Goal: Communication & Community: Answer question/provide support

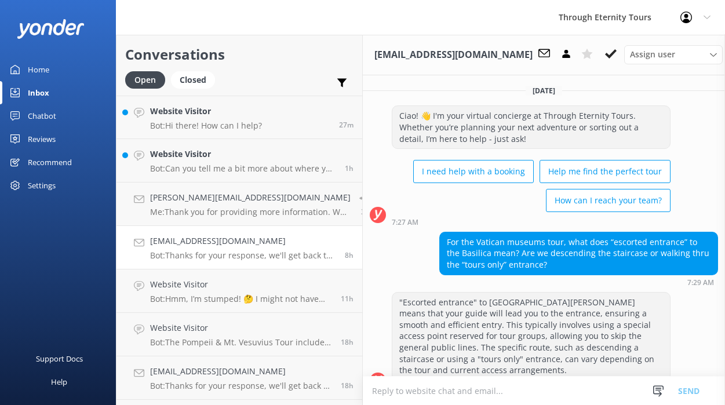
click at [228, 101] on link "Website Visitor Bot: Hi there! How can I help? 27m" at bounding box center [239, 117] width 246 height 43
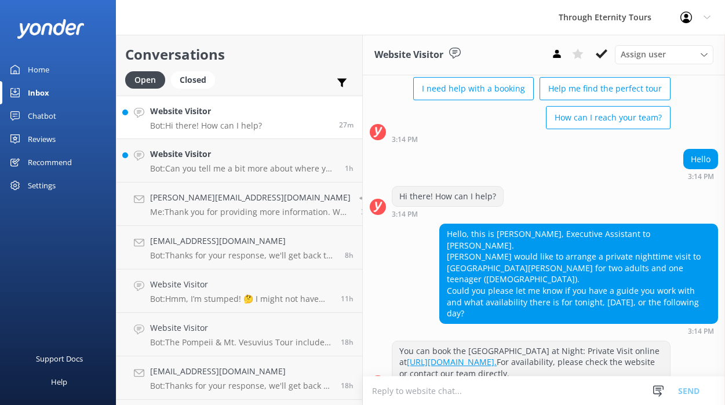
scroll to position [84, 0]
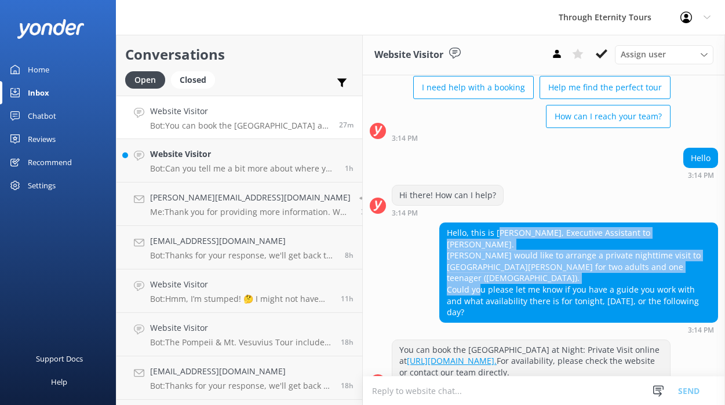
drag, startPoint x: 487, startPoint y: 229, endPoint x: 520, endPoint y: 262, distance: 46.3
click at [520, 262] on div "Hello, this is [PERSON_NAME], Executive Assistant to [PERSON_NAME]. [PERSON_NAM…" at bounding box center [578, 272] width 277 height 99
click at [262, 162] on div "Website Visitor Bot: Can you tell me a bit more about where you are going? We h…" at bounding box center [243, 160] width 186 height 25
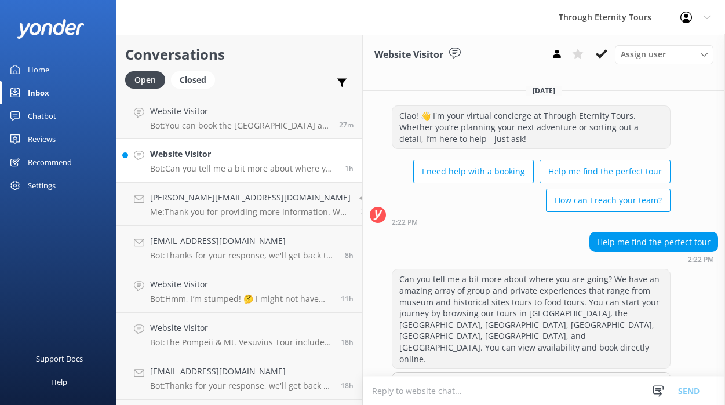
scroll to position [24, 0]
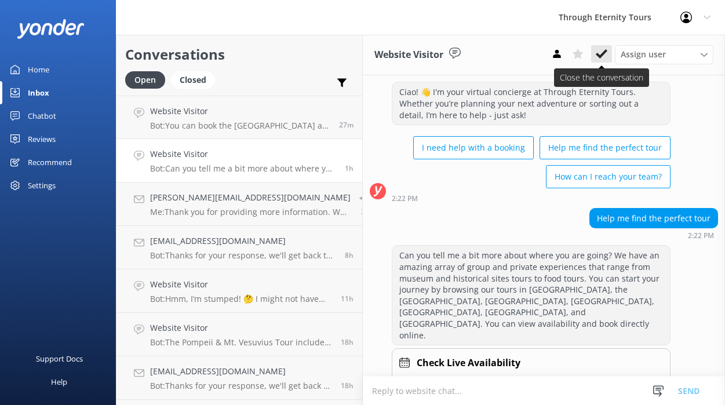
click at [604, 52] on use at bounding box center [602, 53] width 12 height 9
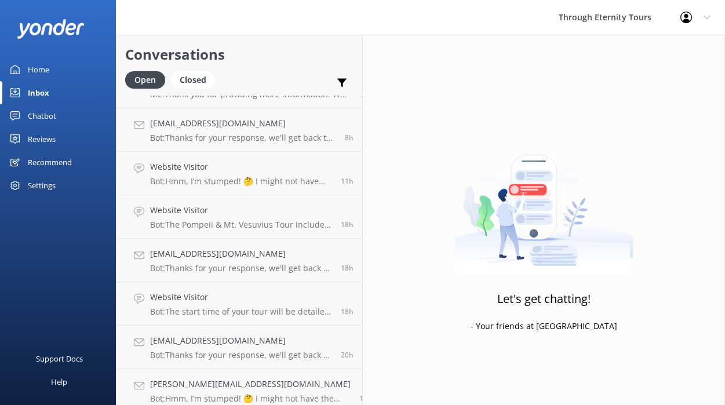
scroll to position [299, 0]
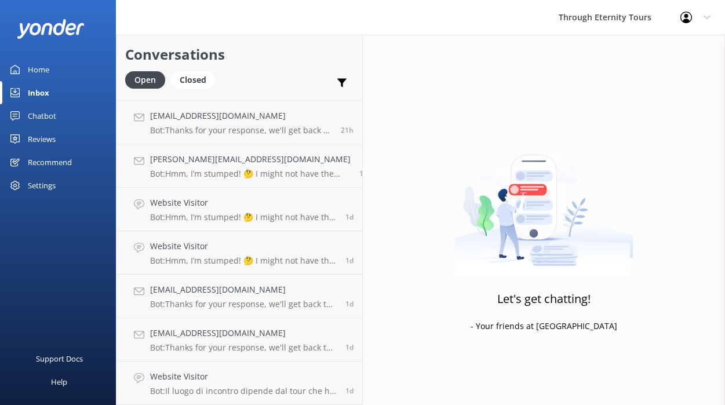
click at [28, 89] on div "Inbox" at bounding box center [38, 92] width 21 height 23
click at [188, 82] on div "Closed" at bounding box center [193, 79] width 44 height 17
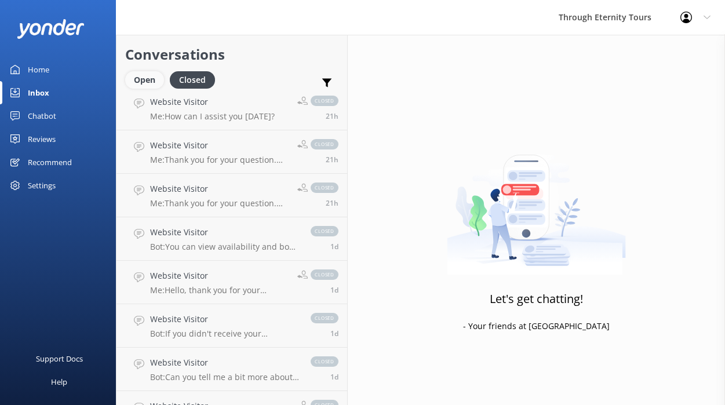
scroll to position [299, 0]
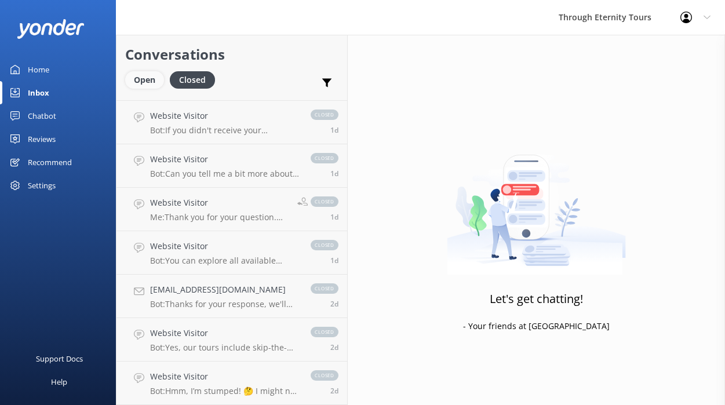
click at [140, 79] on div "Open" at bounding box center [144, 79] width 39 height 17
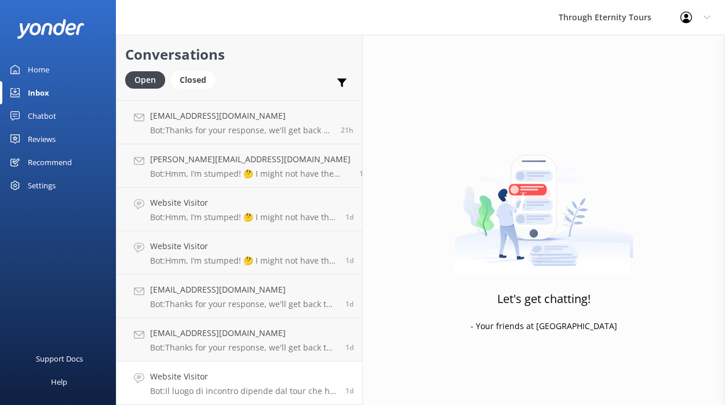
click at [216, 371] on h4 "Website Visitor" at bounding box center [243, 376] width 187 height 13
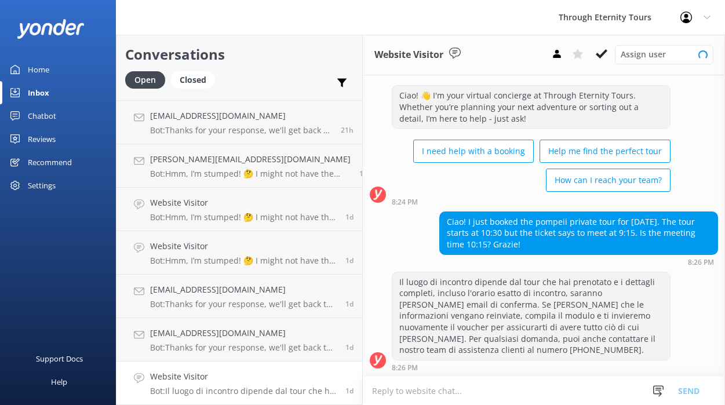
scroll to position [20, 0]
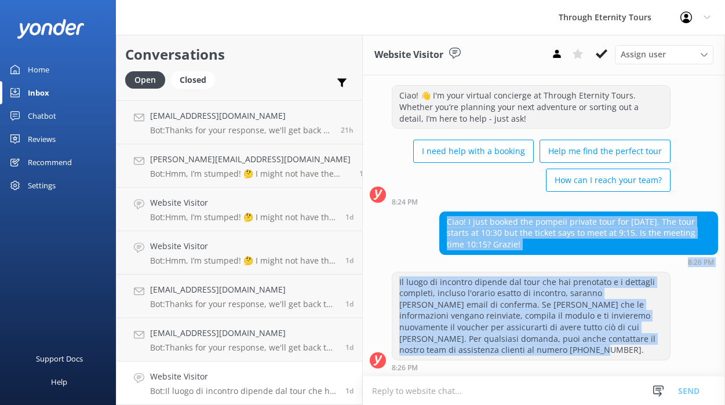
drag, startPoint x: 434, startPoint y: 219, endPoint x: 462, endPoint y: 353, distance: 137.4
click at [462, 353] on div "Saturday, 9th August Ciao! 👋 I'm your virtual concierge at Through Eternity Tou…" at bounding box center [544, 216] width 362 height 322
copy div "Ciao! I just booked the pompeii private tour for 12 September. The tour starts …"
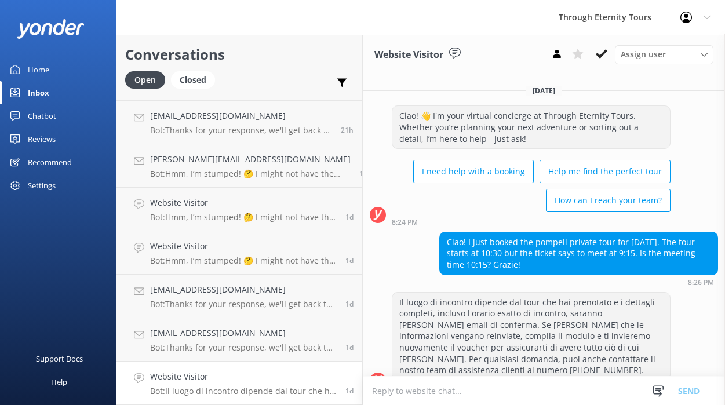
click at [507, 255] on div "Ciao! I just booked the pompeii private tour for [DATE]. The tour starts at 10:…" at bounding box center [578, 253] width 277 height 42
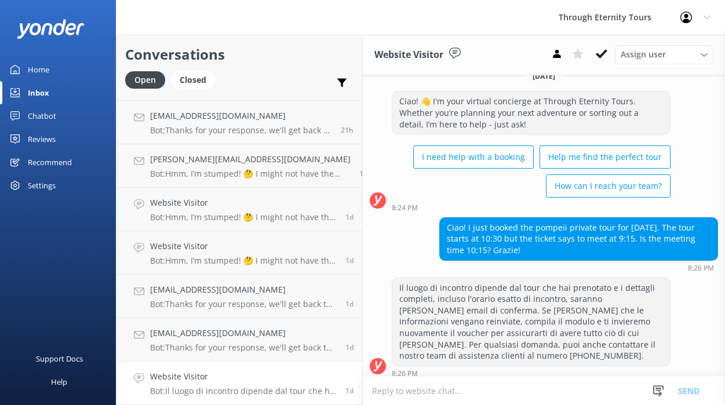
scroll to position [20, 0]
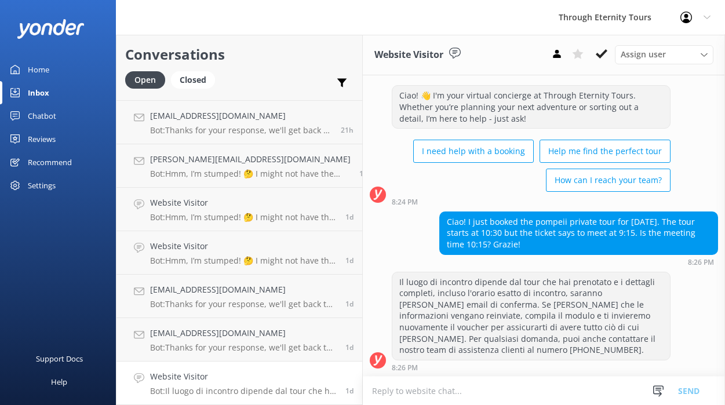
click at [272, 379] on h4 "Website Visitor" at bounding box center [243, 376] width 187 height 13
click at [605, 52] on use at bounding box center [602, 53] width 12 height 9
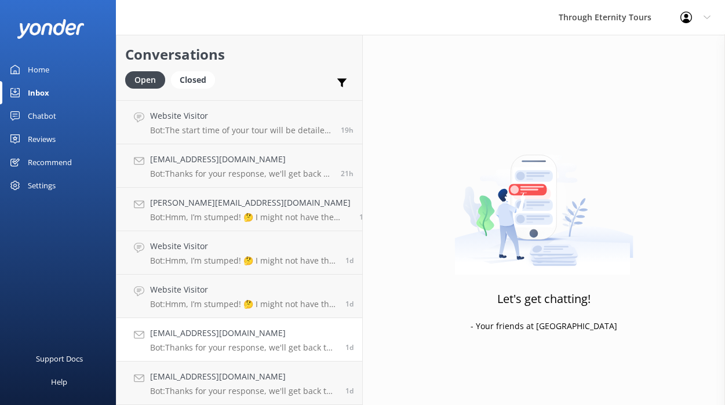
scroll to position [255, 0]
click at [209, 379] on h4 "[EMAIL_ADDRESS][DOMAIN_NAME]" at bounding box center [243, 376] width 187 height 13
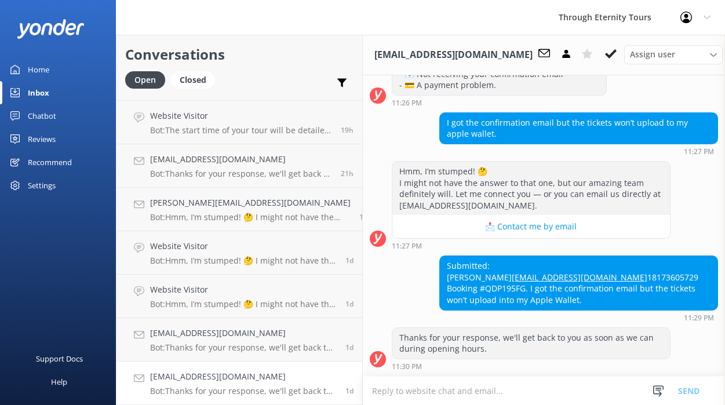
scroll to position [250, 0]
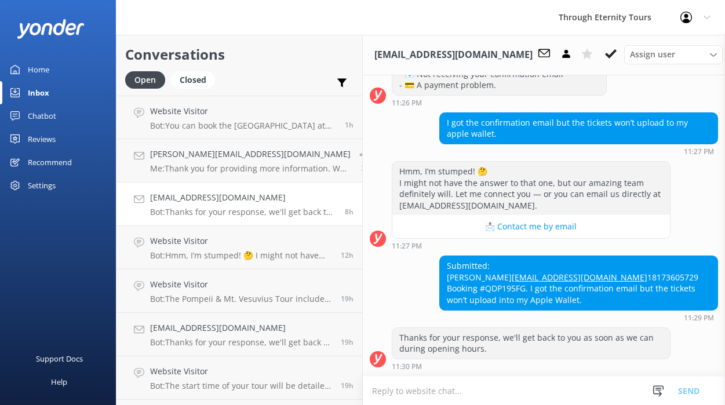
scroll to position [255, 0]
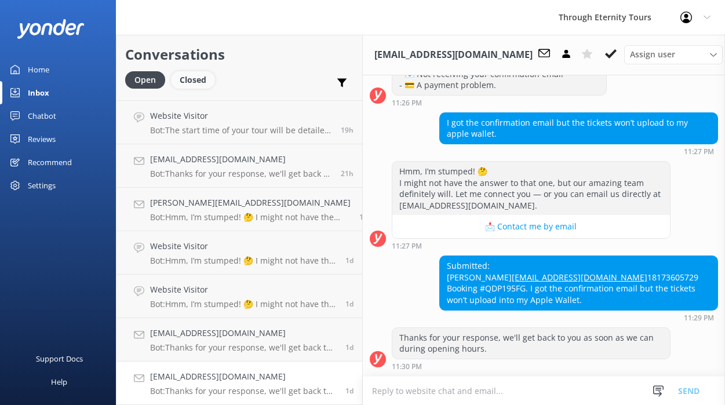
click at [196, 79] on div "Closed" at bounding box center [193, 79] width 44 height 17
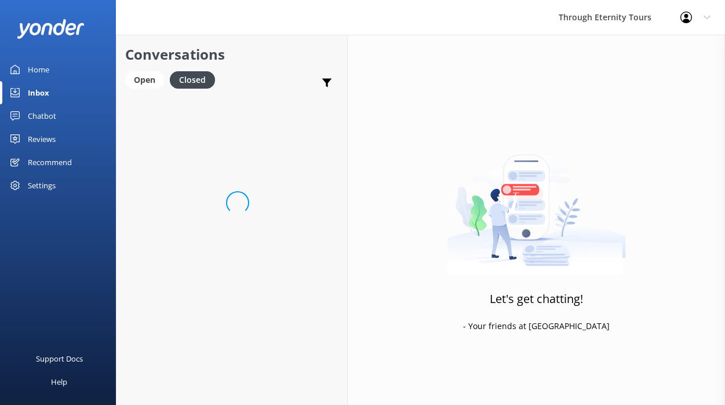
scroll to position [255, 0]
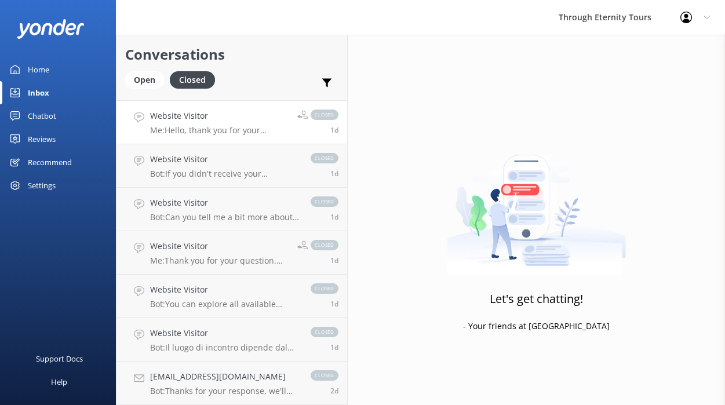
click at [217, 134] on p "Me: Hello, thank you for your message. Can you please specify which tour you ha…" at bounding box center [219, 130] width 138 height 10
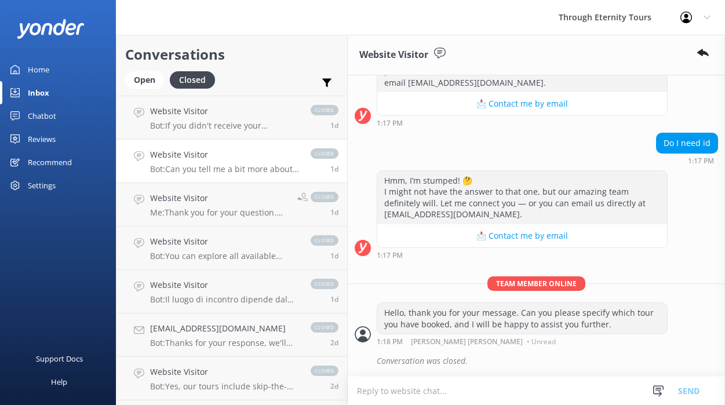
scroll to position [318, 0]
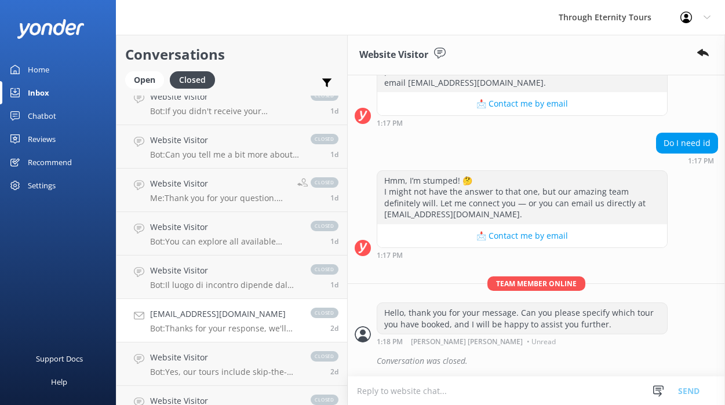
click at [223, 301] on link "[EMAIL_ADDRESS][DOMAIN_NAME] Bot: Thanks for your response, we'll get back to y…" at bounding box center [231, 320] width 231 height 43
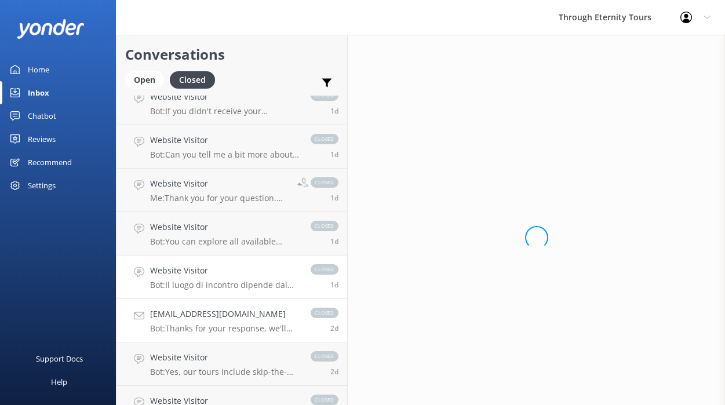
click at [222, 289] on p "Bot: Il luogo di incontro dipende dal tour che hai prenotato e i dettagli compl…" at bounding box center [224, 285] width 149 height 10
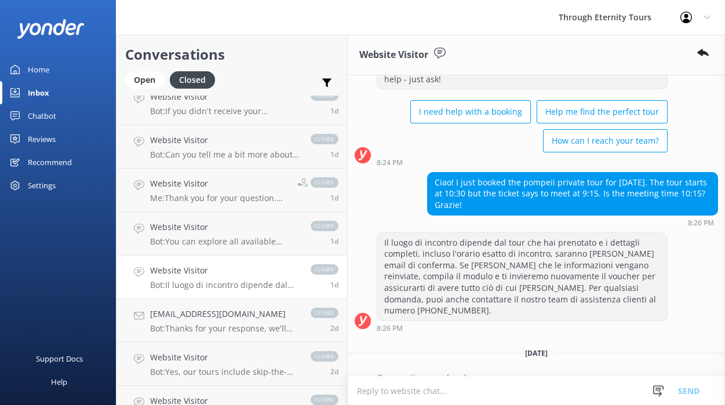
scroll to position [76, 0]
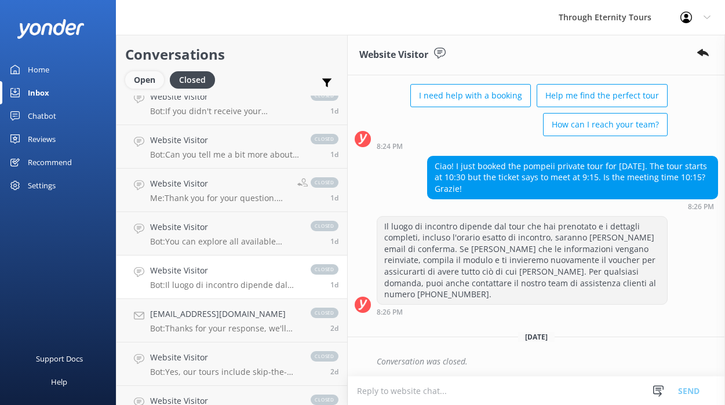
click at [141, 81] on div "Open" at bounding box center [144, 79] width 39 height 17
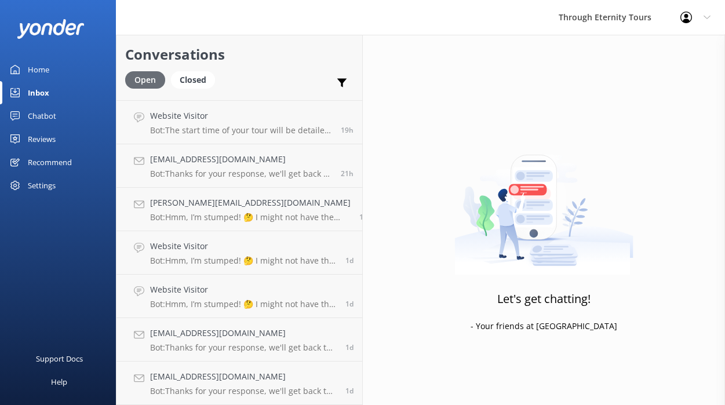
scroll to position [255, 0]
click at [250, 382] on h4 "[EMAIL_ADDRESS][DOMAIN_NAME]" at bounding box center [243, 376] width 187 height 13
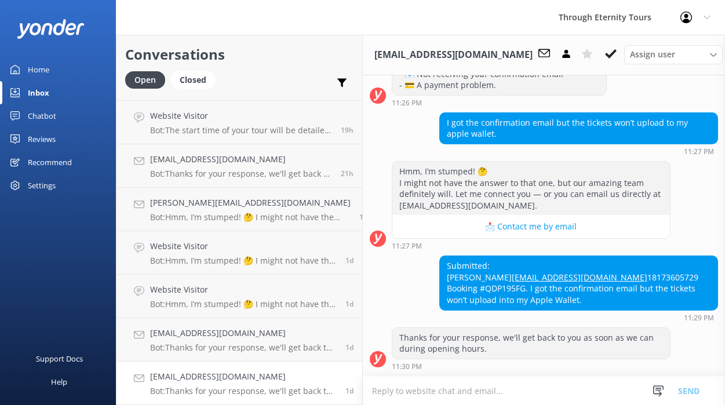
scroll to position [228, 0]
click at [487, 306] on div "Submitted: [PERSON_NAME] [EMAIL_ADDRESS][DOMAIN_NAME] 18173605729 Booking #QDP1…" at bounding box center [578, 282] width 277 height 53
drag, startPoint x: 549, startPoint y: 321, endPoint x: 516, endPoint y: 307, distance: 35.8
click at [516, 307] on div "Submitted: [PERSON_NAME] [EMAIL_ADDRESS][DOMAIN_NAME] 18173605729 Booking #QDP1…" at bounding box center [578, 282] width 277 height 53
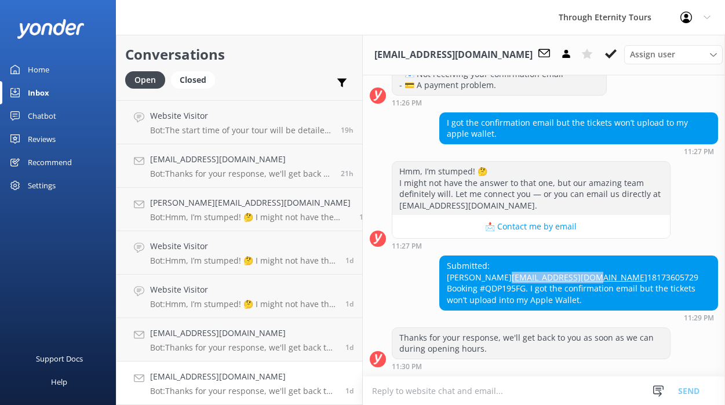
drag, startPoint x: 538, startPoint y: 282, endPoint x: 429, endPoint y: 288, distance: 109.6
click at [440, 288] on div "Submitted: [PERSON_NAME] [EMAIL_ADDRESS][DOMAIN_NAME] 18173605729 Booking #QDP1…" at bounding box center [578, 282] width 277 height 53
copy link "[EMAIL_ADDRESS][DOMAIN_NAME]"
click at [588, 300] on div "Submitted: [PERSON_NAME] [EMAIL_ADDRESS][DOMAIN_NAME] 18173605729 Booking #QDP1…" at bounding box center [578, 282] width 277 height 53
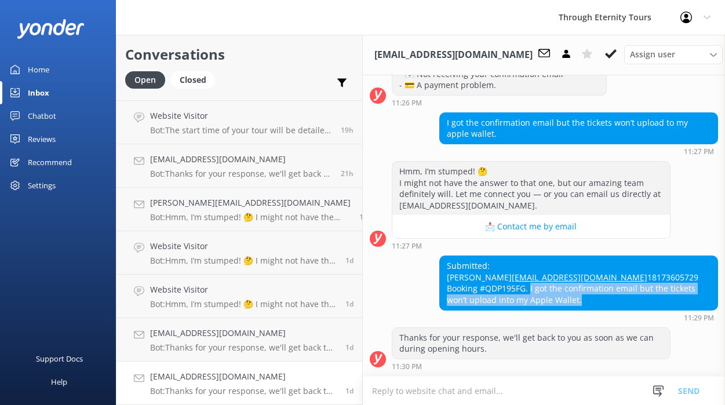
drag, startPoint x: 541, startPoint y: 323, endPoint x: 516, endPoint y: 312, distance: 26.7
click at [516, 309] on div "Submitted: [PERSON_NAME] [EMAIL_ADDRESS][DOMAIN_NAME] 18173605729 Booking #QDP1…" at bounding box center [578, 282] width 277 height 53
copy div "I got the confirmation email but the tickets won’t upload into my Apple Wallet"
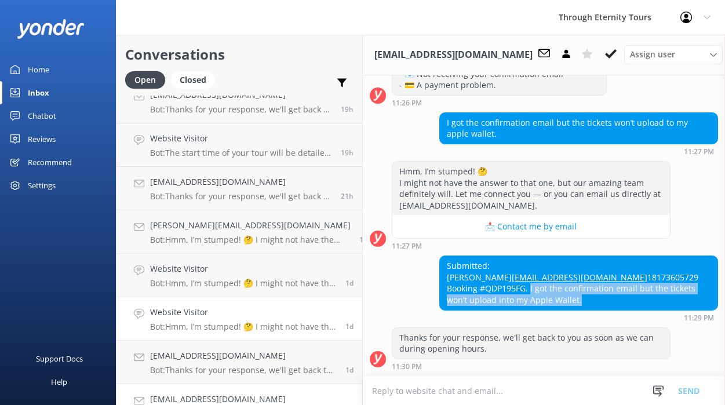
scroll to position [233, 0]
click at [239, 361] on h4 "[EMAIL_ADDRESS][DOMAIN_NAME]" at bounding box center [243, 355] width 187 height 13
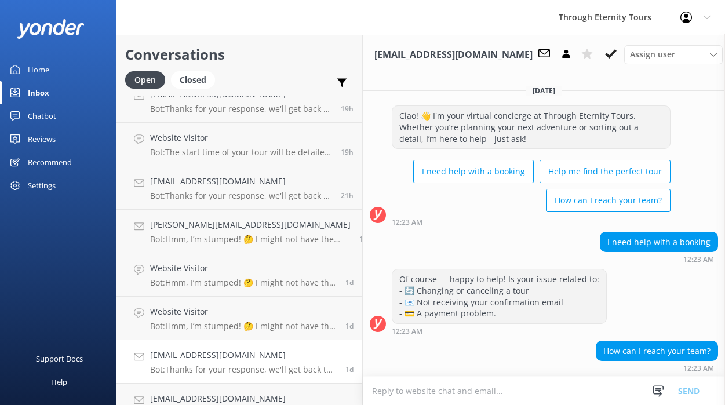
scroll to position [216, 0]
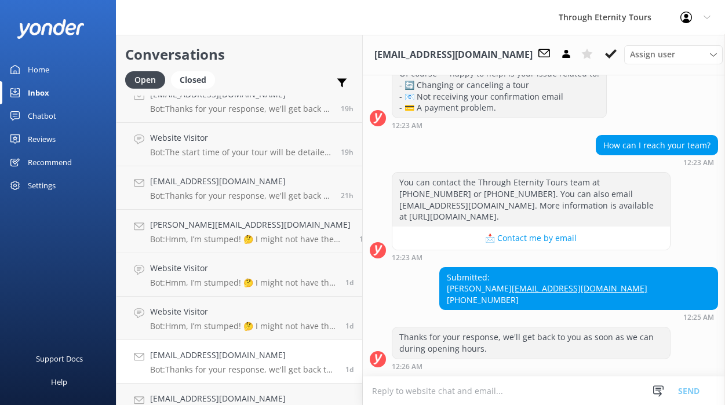
click at [628, 277] on div "Submitted: [PERSON_NAME] [EMAIL_ADDRESS][DOMAIN_NAME] [PHONE_NUMBER]" at bounding box center [578, 289] width 277 height 42
click at [616, 277] on div "Submitted: [PERSON_NAME] [EMAIL_ADDRESS][DOMAIN_NAME] [PHONE_NUMBER]" at bounding box center [578, 289] width 277 height 42
copy div "Victoria"
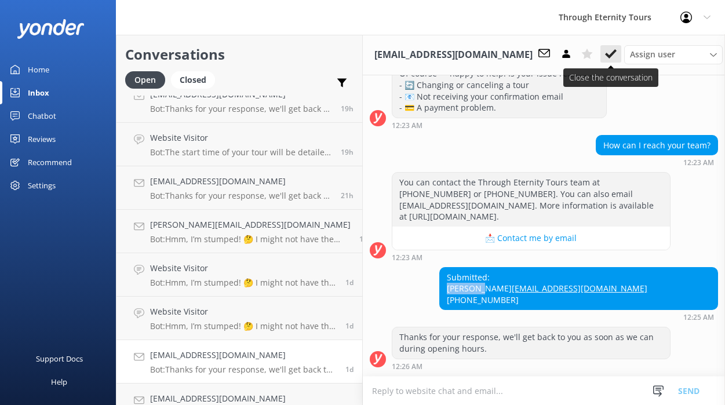
click at [605, 53] on use at bounding box center [611, 53] width 12 height 9
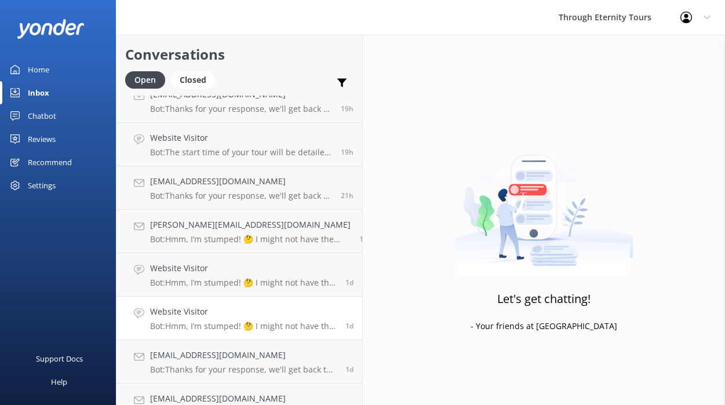
scroll to position [212, 0]
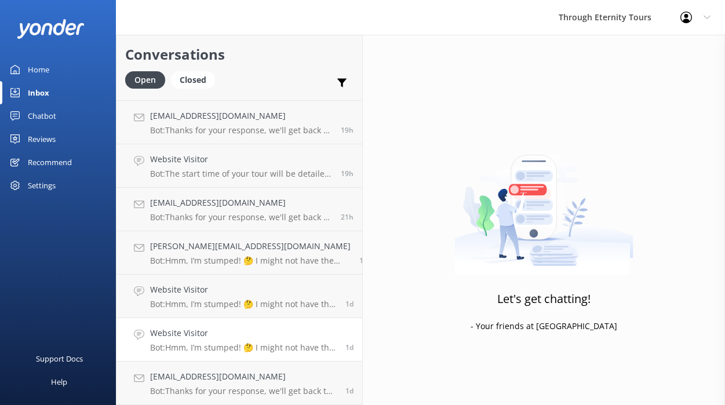
click at [232, 338] on h4 "Website Visitor" at bounding box center [243, 333] width 187 height 13
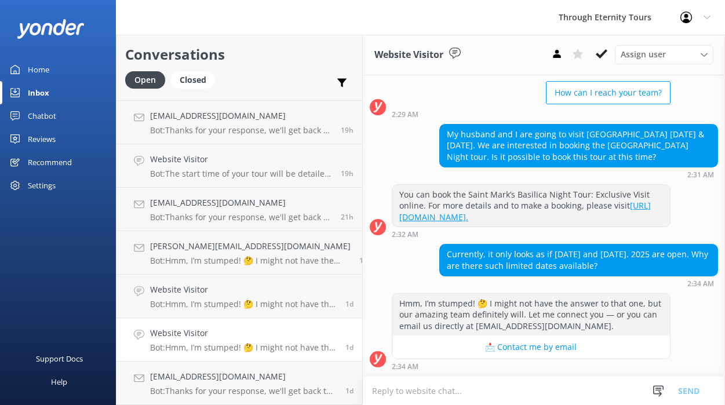
scroll to position [118, 0]
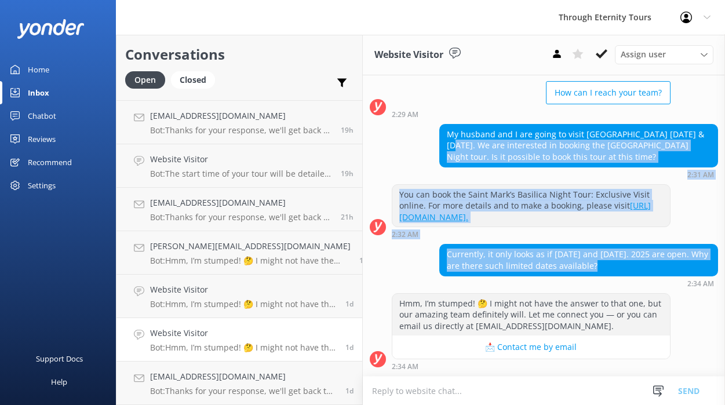
drag, startPoint x: 674, startPoint y: 125, endPoint x: 591, endPoint y: 270, distance: 167.6
click at [591, 270] on div "[DATE] Ciao! 👋 I'm your virtual concierge at Through Eternity Tours. Whether yo…" at bounding box center [544, 172] width 362 height 408
click at [591, 270] on div "Currently, it only looks as if [DATE] and [DATE]. 2025 are open. Why are there …" at bounding box center [578, 259] width 277 height 31
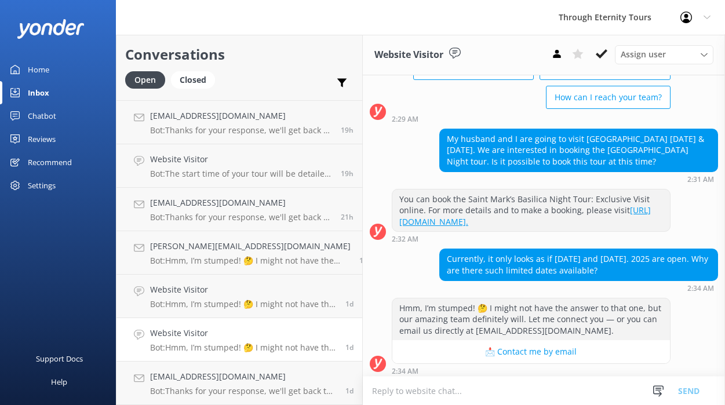
scroll to position [119, 0]
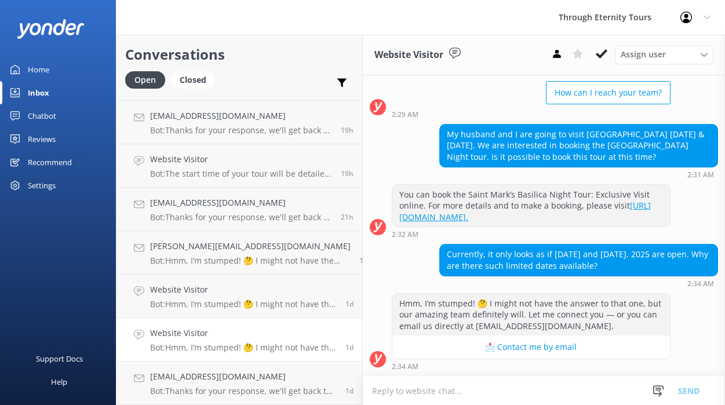
click at [486, 390] on textarea at bounding box center [544, 391] width 362 height 28
click at [249, 289] on h4 "Website Visitor" at bounding box center [243, 289] width 187 height 13
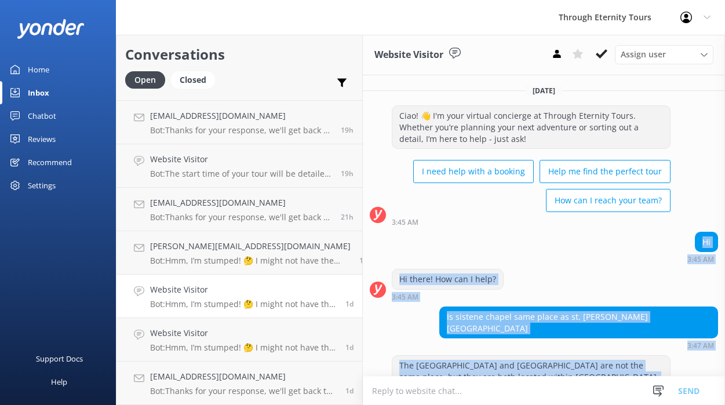
drag, startPoint x: 585, startPoint y: 328, endPoint x: 632, endPoint y: 230, distance: 109.1
click at [632, 230] on div "[DATE] Ciao! 👋 I'm your virtual concierge at Through Eternity Tours. Whether yo…" at bounding box center [544, 359] width 362 height 569
copy div "Hi 3:45 AM Hi there! How can I help? 3:45 AM [GEOGRAPHIC_DATA] same place as st…"
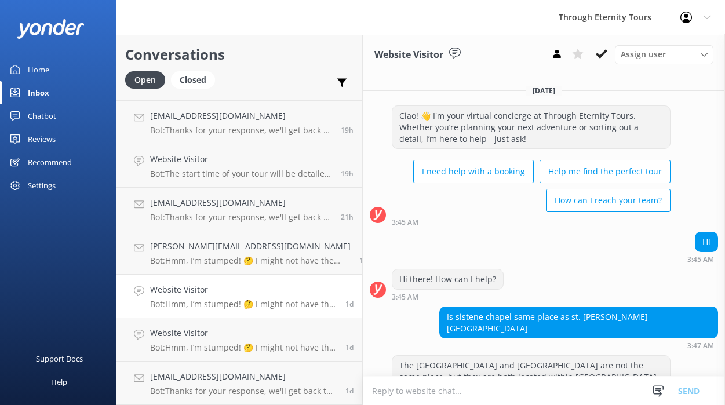
click at [448, 386] on textarea at bounding box center [544, 391] width 362 height 28
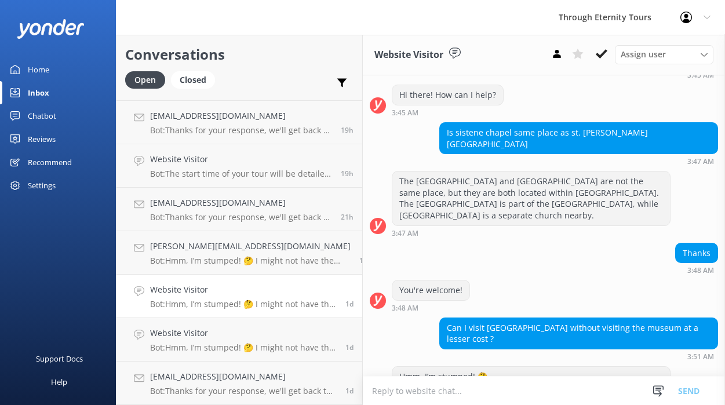
paste textarea "Thank you for your question. Kindly note that the [DEMOGRAPHIC_DATA] is part of…"
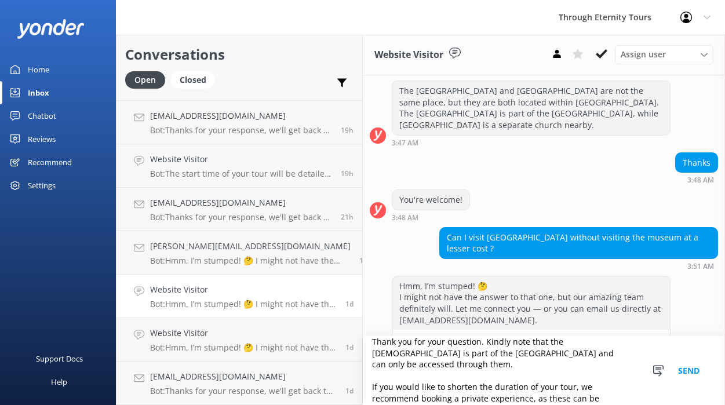
scroll to position [0, 0]
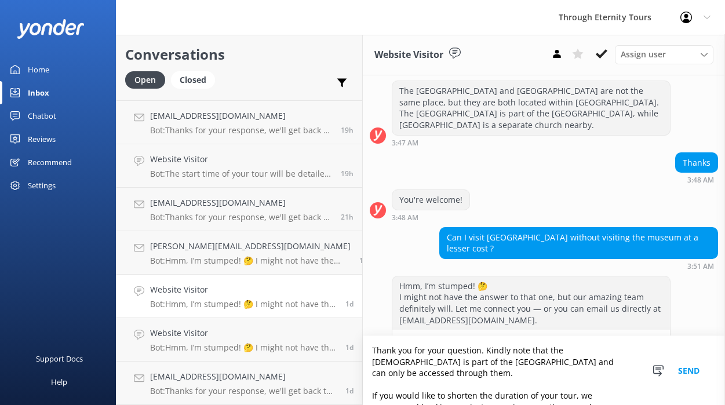
click at [363, 385] on textarea "Thank you for your question. Kindly note that the [DEMOGRAPHIC_DATA] is part of…" at bounding box center [544, 370] width 362 height 69
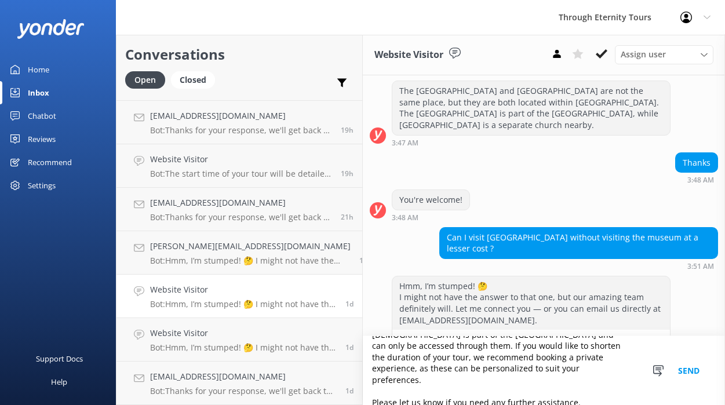
scroll to position [28, 0]
click at [363, 389] on textarea "Thank you for your question. Kindly note that the [DEMOGRAPHIC_DATA] is part of…" at bounding box center [544, 370] width 362 height 69
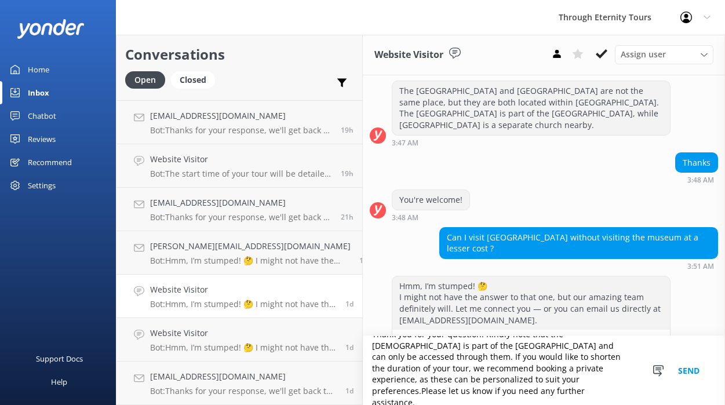
scroll to position [5, 0]
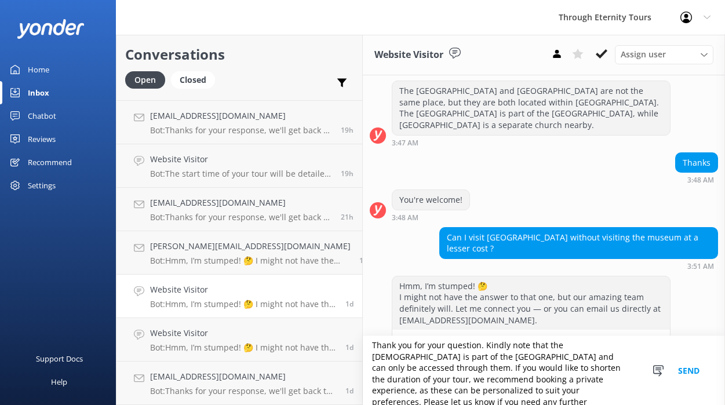
type textarea "Thank you for your question. Kindly note that the [DEMOGRAPHIC_DATA] is part of…"
click at [694, 370] on button "Send" at bounding box center [688, 370] width 43 height 69
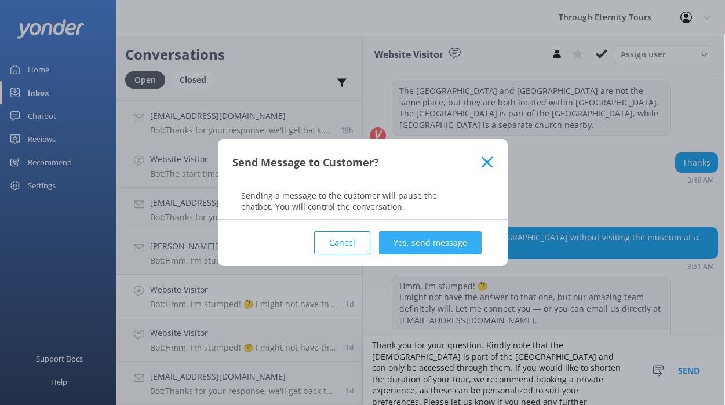
click at [423, 238] on button "Yes, send message" at bounding box center [430, 242] width 103 height 23
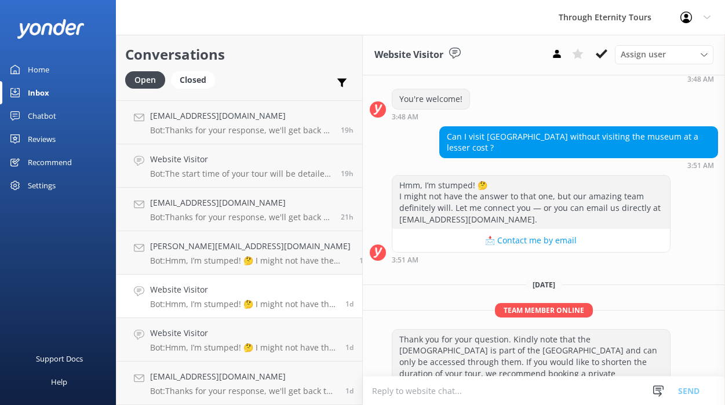
scroll to position [377, 0]
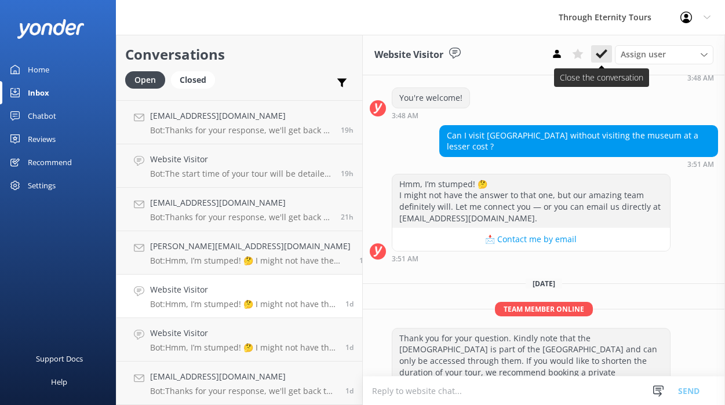
click at [597, 52] on icon at bounding box center [602, 54] width 12 height 12
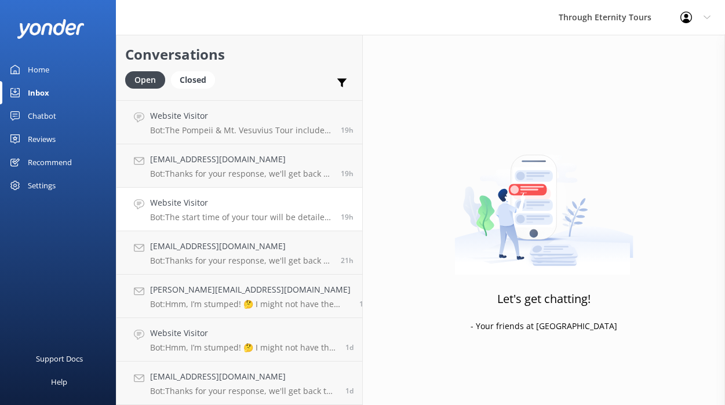
scroll to position [169, 0]
click at [246, 334] on h4 "Website Visitor" at bounding box center [243, 333] width 187 height 13
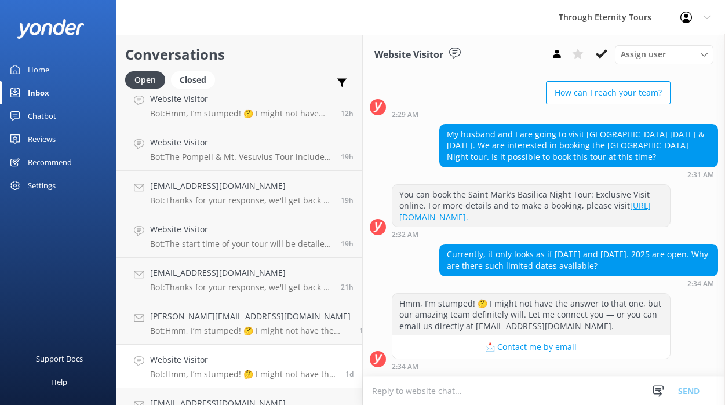
scroll to position [137, 0]
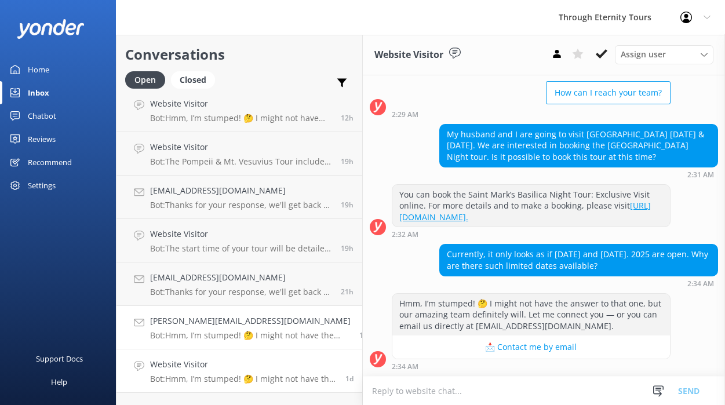
click at [256, 322] on h4 "[PERSON_NAME][EMAIL_ADDRESS][DOMAIN_NAME]" at bounding box center [250, 321] width 200 height 13
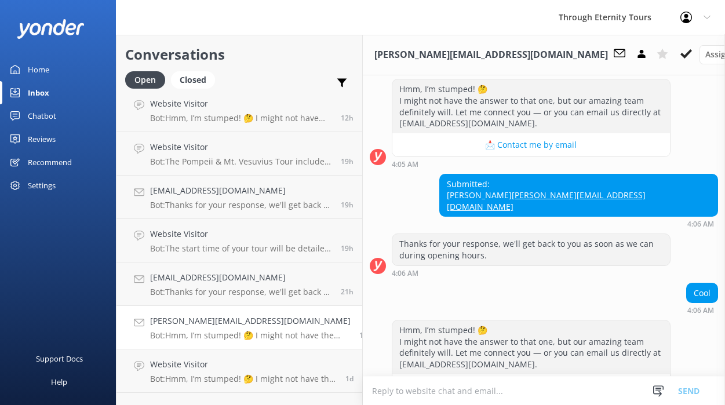
scroll to position [262, 0]
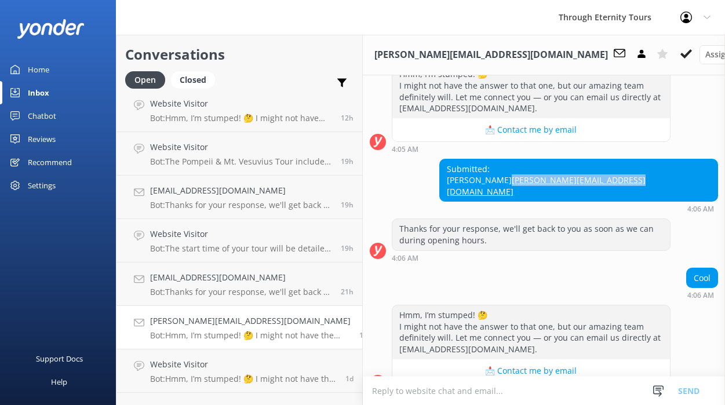
drag, startPoint x: 712, startPoint y: 169, endPoint x: 580, endPoint y: 168, distance: 131.5
click at [580, 168] on div "Submitted: [PERSON_NAME] [PERSON_NAME][EMAIL_ADDRESS][DOMAIN_NAME] 4:06 AM" at bounding box center [544, 186] width 362 height 54
copy link "[PERSON_NAME][EMAIL_ADDRESS][DOMAIN_NAME]"
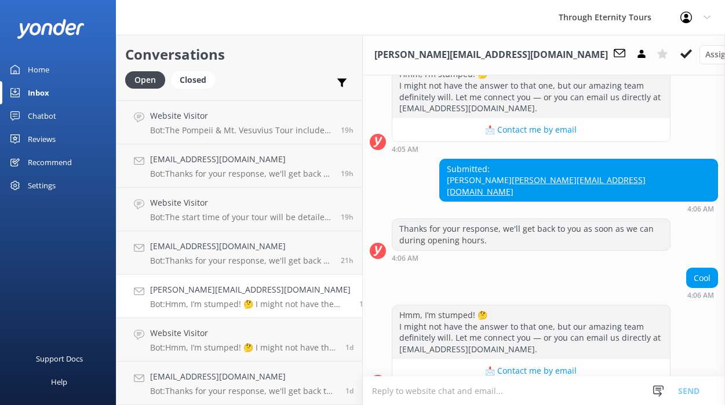
click at [616, 159] on div "Submitted: [PERSON_NAME] [PERSON_NAME][EMAIL_ADDRESS][DOMAIN_NAME]" at bounding box center [578, 180] width 277 height 42
copy div "[PERSON_NAME]"
click at [680, 56] on icon at bounding box center [686, 54] width 12 height 12
click at [412, 159] on div "Submitted: [PERSON_NAME] [PERSON_NAME][EMAIL_ADDRESS][DOMAIN_NAME] 4:06 AM" at bounding box center [544, 186] width 362 height 54
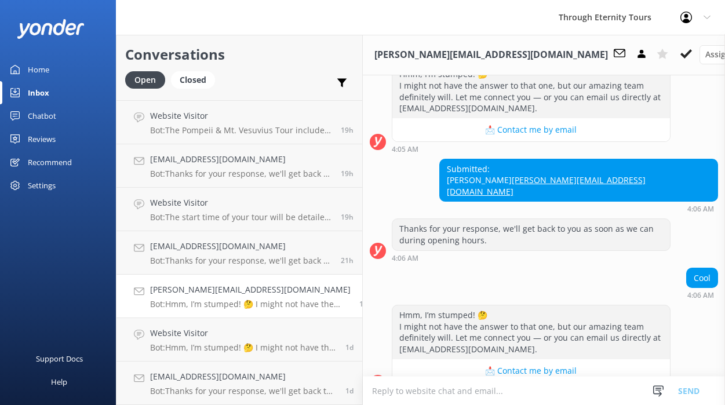
click at [232, 293] on h4 "[PERSON_NAME][EMAIL_ADDRESS][DOMAIN_NAME]" at bounding box center [250, 289] width 200 height 13
click at [680, 50] on icon at bounding box center [686, 54] width 12 height 12
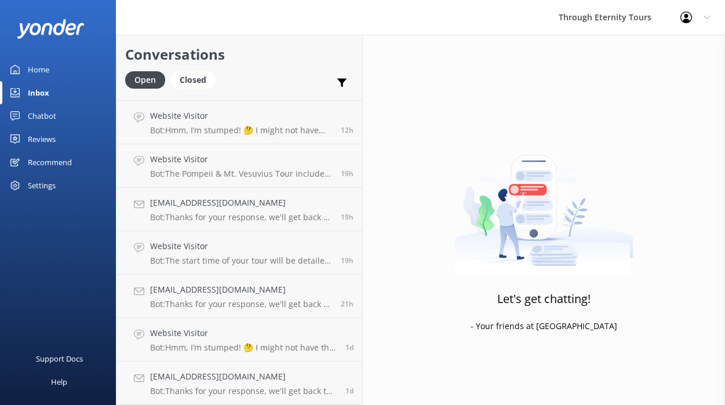
scroll to position [125, 0]
click at [227, 289] on h4 "[EMAIL_ADDRESS][DOMAIN_NAME]" at bounding box center [241, 289] width 182 height 13
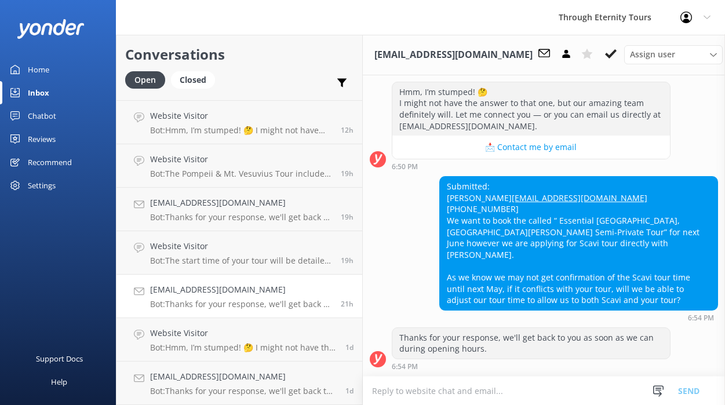
scroll to position [664, 0]
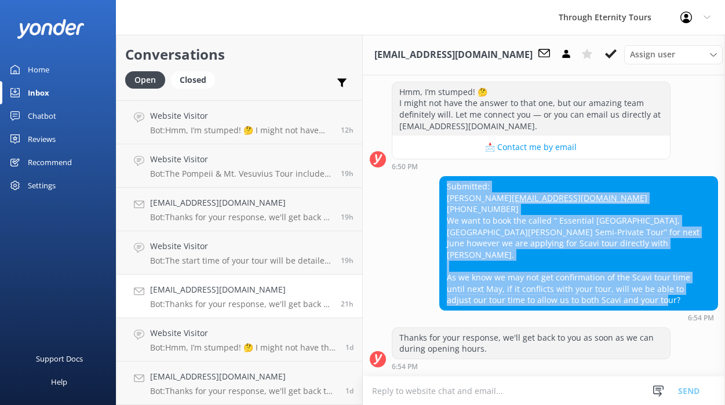
drag, startPoint x: 597, startPoint y: 302, endPoint x: 408, endPoint y: 191, distance: 219.2
click at [408, 191] on div "Submitted: [PERSON_NAME] [PERSON_NAME][EMAIL_ADDRESS][DOMAIN_NAME] [PHONE_NUMBE…" at bounding box center [544, 248] width 362 height 145
copy div "Submitted: [PERSON_NAME] [PERSON_NAME][EMAIL_ADDRESS][DOMAIN_NAME] [PHONE_NUMBE…"
click at [470, 250] on div "Submitted: [PERSON_NAME] [PERSON_NAME][EMAIL_ADDRESS][DOMAIN_NAME] [PHONE_NUMBE…" at bounding box center [578, 243] width 277 height 133
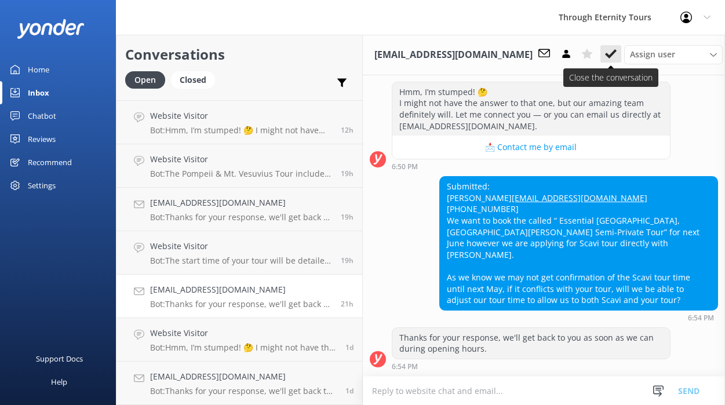
click at [605, 52] on icon at bounding box center [611, 54] width 12 height 12
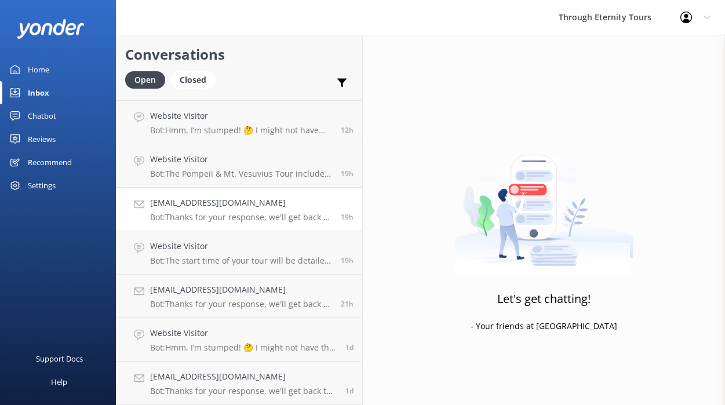
scroll to position [82, 0]
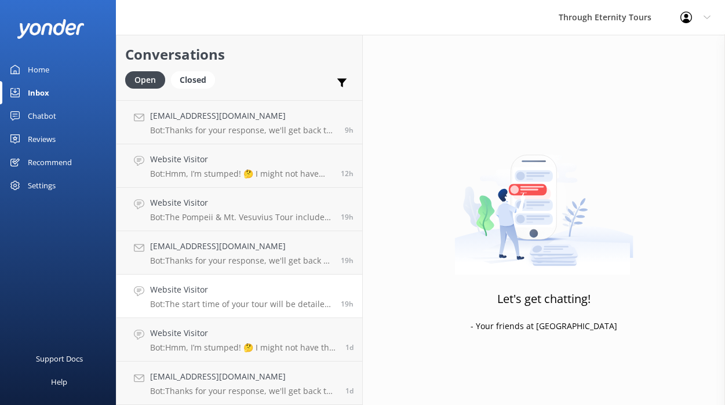
click at [202, 293] on h4 "Website Visitor" at bounding box center [241, 289] width 182 height 13
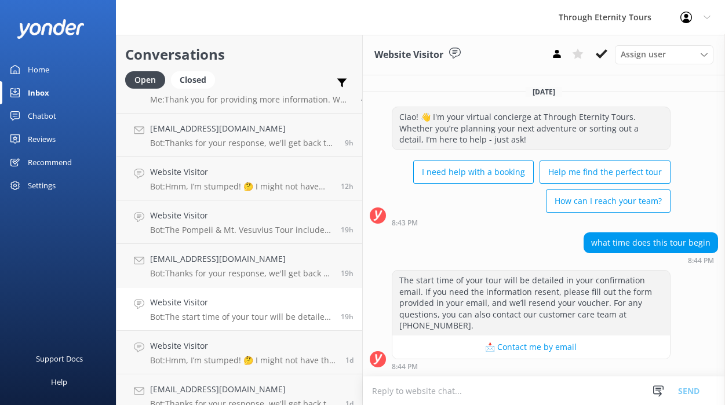
scroll to position [82, 0]
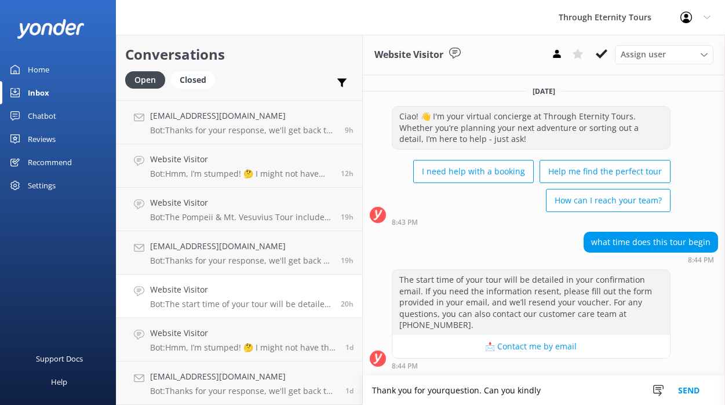
click at [428, 390] on textarea "Thank you for yourquestion. Can you kindly" at bounding box center [544, 390] width 362 height 29
click at [545, 392] on textarea "Thank you for your question. Can you kindly" at bounding box center [544, 390] width 362 height 29
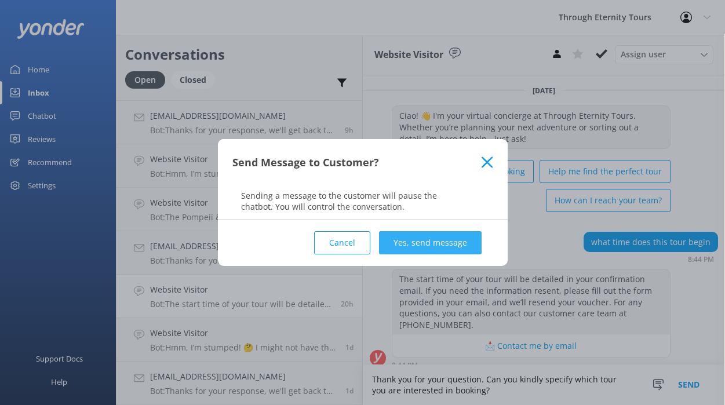
type textarea "Thank you for your question. Can you kindly specify which tour you are interest…"
click at [426, 247] on button "Yes, send message" at bounding box center [430, 242] width 103 height 23
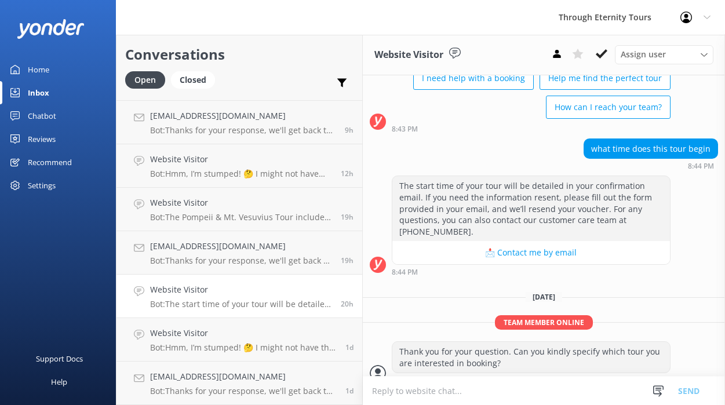
scroll to position [95, 0]
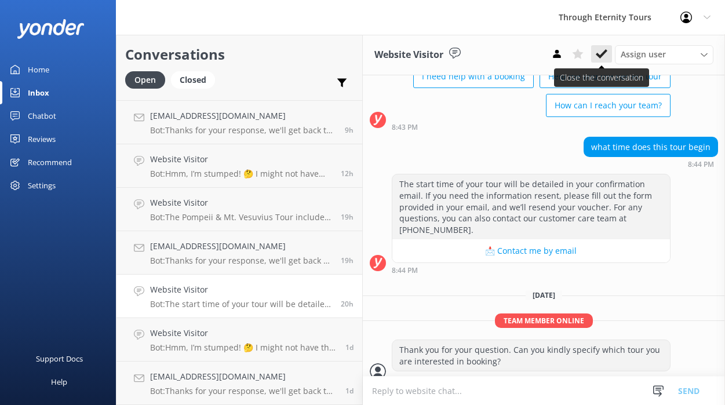
drag, startPoint x: 589, startPoint y: 55, endPoint x: 596, endPoint y: 55, distance: 7.5
click at [596, 55] on div "Assign user [PERSON_NAME] [PERSON_NAME] [PERSON_NAME] Athina Koukianaki [PERSON…" at bounding box center [629, 54] width 167 height 19
click at [596, 55] on use at bounding box center [602, 53] width 12 height 9
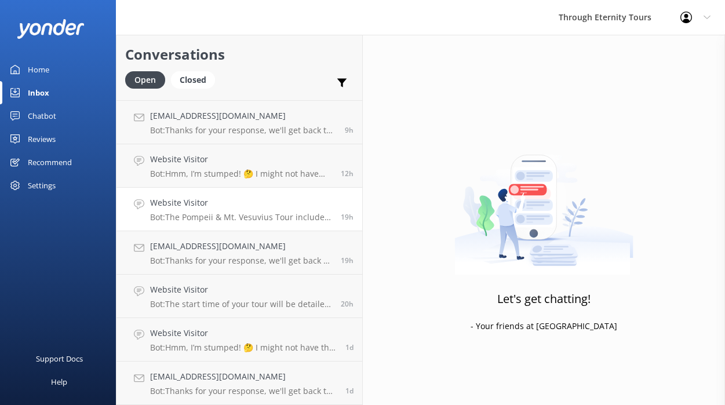
scroll to position [38, 0]
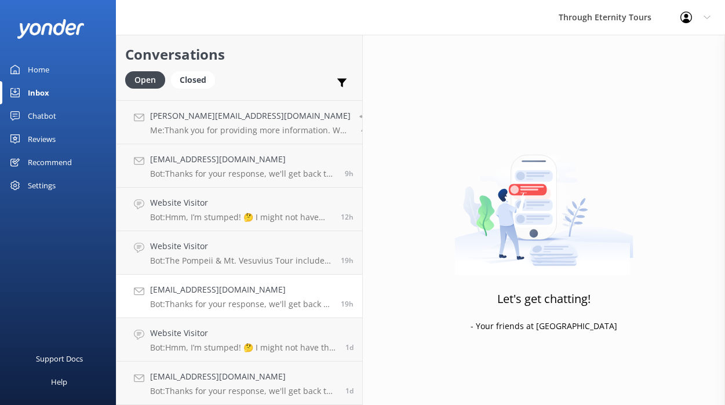
click at [209, 293] on h4 "[EMAIL_ADDRESS][DOMAIN_NAME]" at bounding box center [241, 289] width 182 height 13
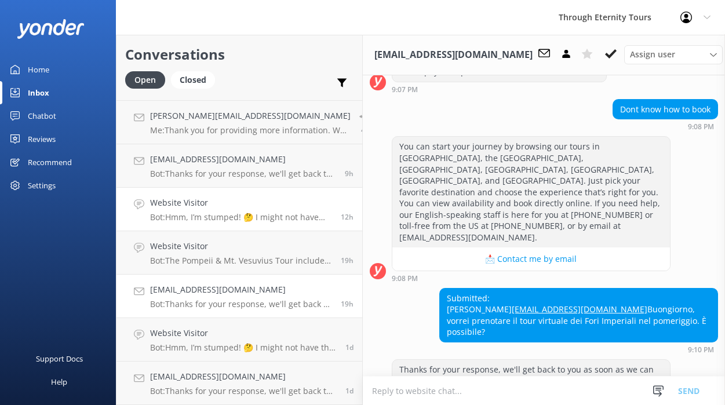
scroll to position [250, 0]
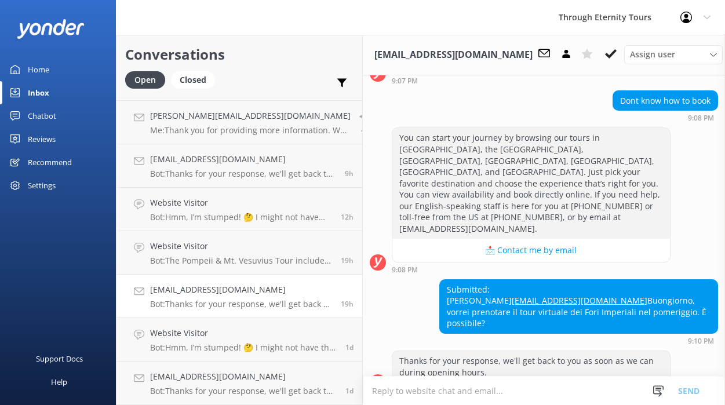
click at [477, 294] on div "Submitted: Mariana [EMAIL_ADDRESS][DOMAIN_NAME] [PERSON_NAME], vorrei prenotare…" at bounding box center [578, 306] width 277 height 53
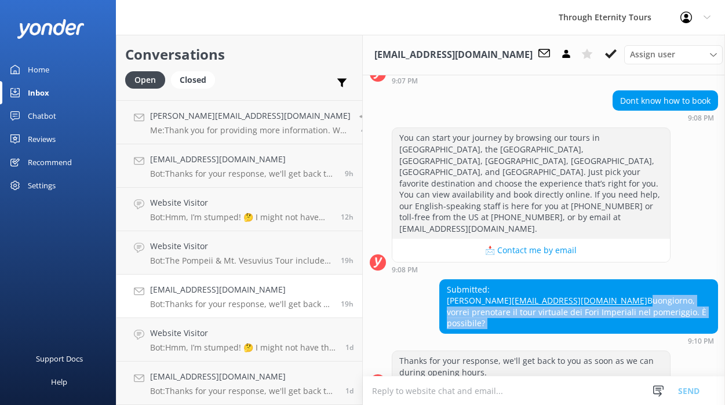
click at [477, 294] on div "Submitted: Mariana [EMAIL_ADDRESS][DOMAIN_NAME] [PERSON_NAME], vorrei prenotare…" at bounding box center [578, 306] width 277 height 53
copy div "Buongiorno, vorrei prenotare il tour virtuale dei Fori Imperiali nel pomeriggio…"
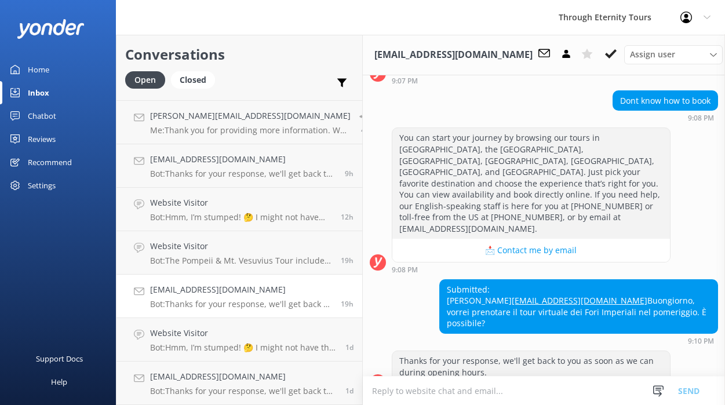
click at [399, 384] on textarea at bounding box center [544, 391] width 362 height 28
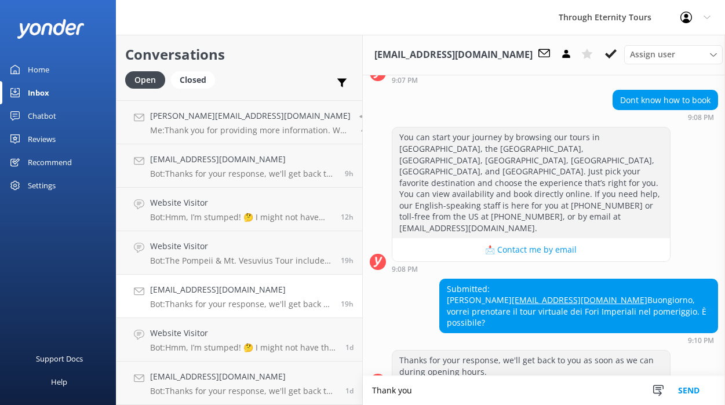
type textarea "Thank you"
click at [452, 279] on div "Submitted: Mariana [EMAIL_ADDRESS][DOMAIN_NAME] [PERSON_NAME], vorrei prenotare…" at bounding box center [578, 305] width 277 height 53
copy div "[PERSON_NAME]"
copy link "[EMAIL_ADDRESS][DOMAIN_NAME]"
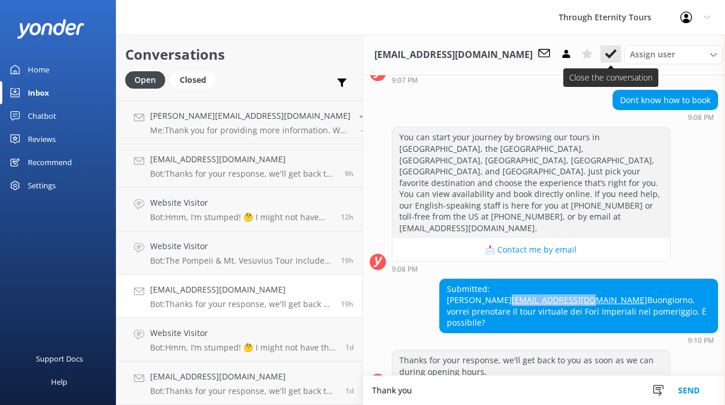
click at [605, 56] on icon at bounding box center [611, 54] width 12 height 12
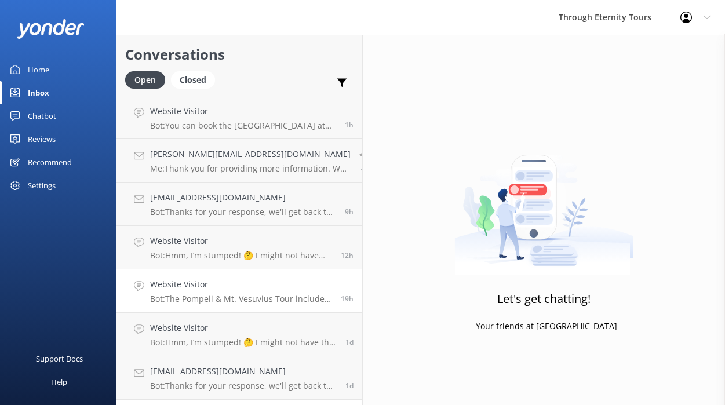
click at [217, 291] on div "Website Visitor Bot: The Pompeii & Mt. Vesuvius Tour includes private car servi…" at bounding box center [241, 290] width 182 height 25
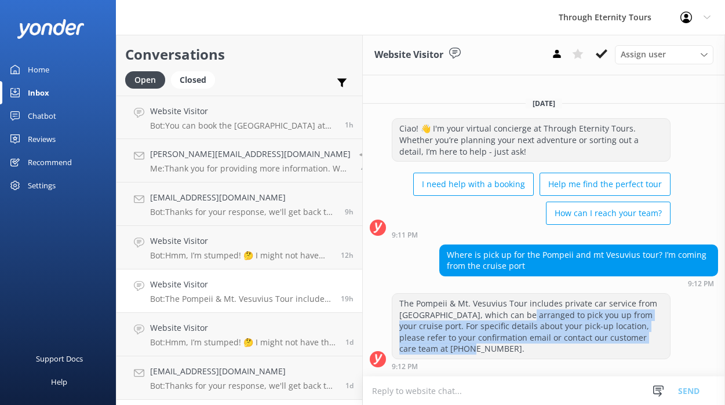
drag, startPoint x: 506, startPoint y: 312, endPoint x: 482, endPoint y: 349, distance: 44.0
click at [482, 349] on div "The Pompeii & Mt. Vesuvius Tour includes private car service from [GEOGRAPHIC_D…" at bounding box center [530, 326] width 277 height 65
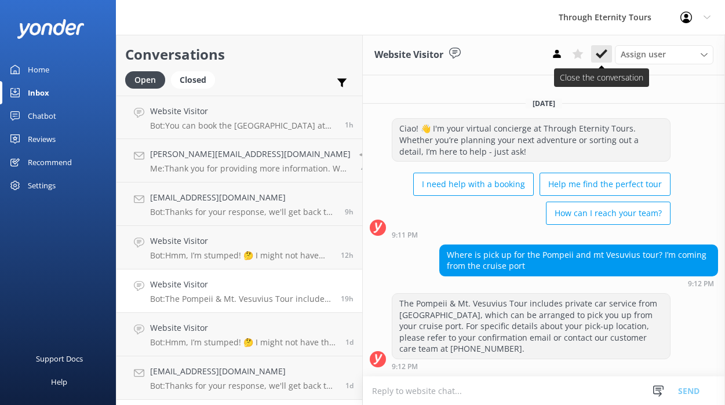
click at [603, 57] on icon at bounding box center [602, 54] width 12 height 12
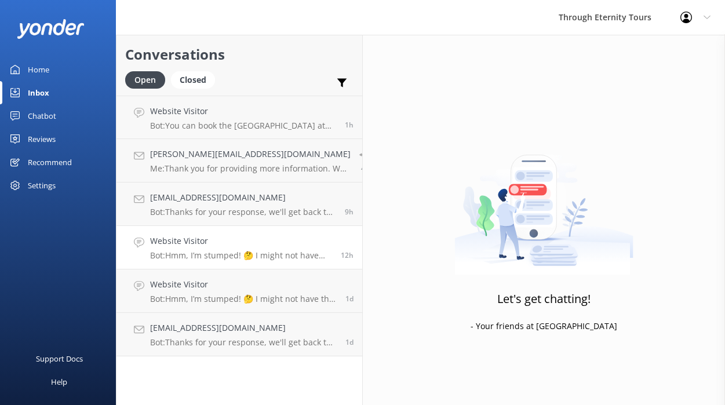
click at [251, 263] on link "Website Visitor Bot: Hmm, I’m stumped! 🤔 I might not have the answer to that on…" at bounding box center [239, 247] width 246 height 43
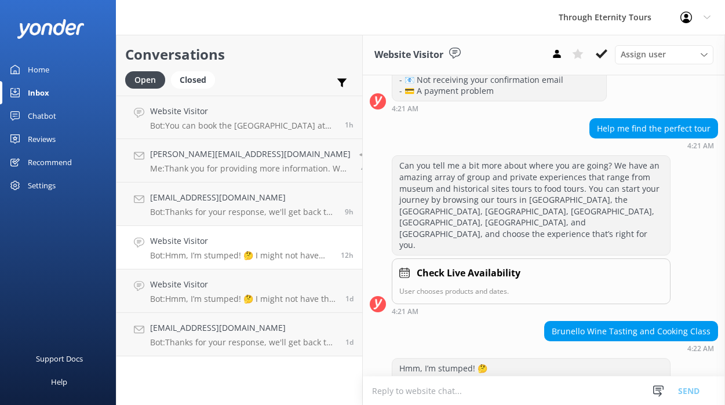
scroll to position [265, 0]
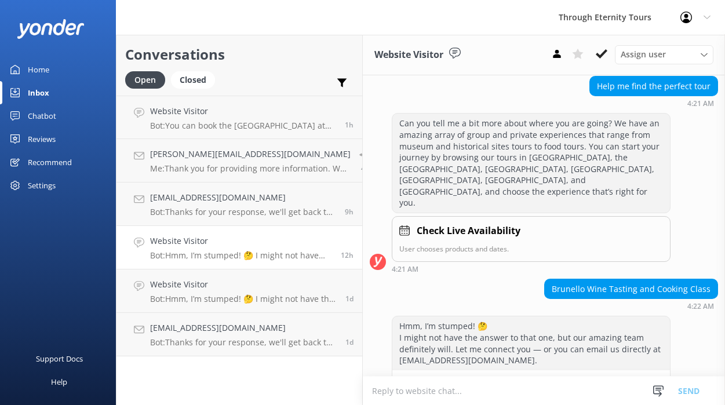
click at [579, 279] on div "Brunello Wine Tasting and Cooking Class" at bounding box center [631, 289] width 173 height 20
click at [445, 388] on textarea at bounding box center [544, 391] width 362 height 28
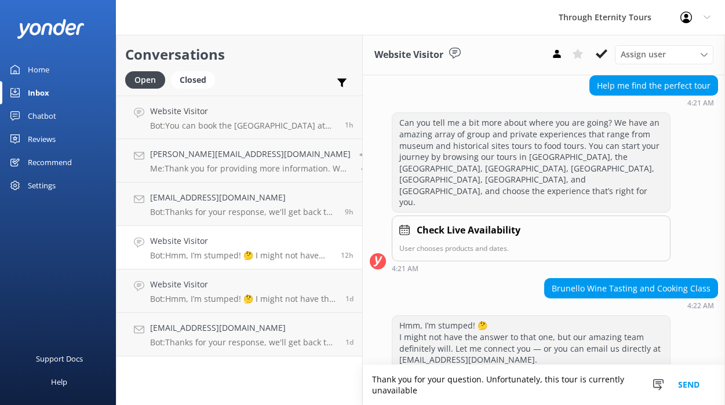
scroll to position [276, 0]
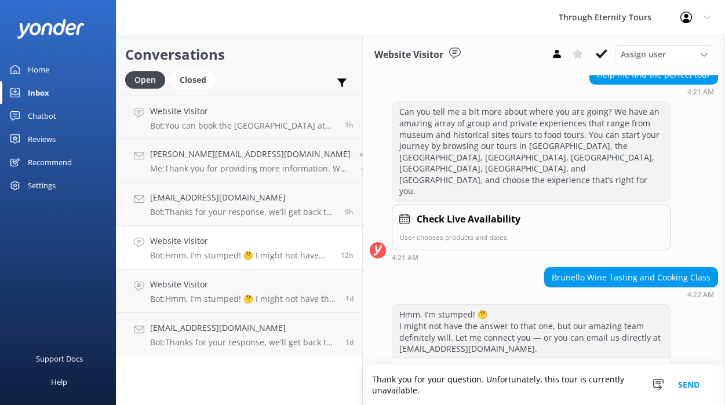
click at [545, 381] on textarea "Thank you for your question. Unfortunately, this tour is currently unavailable." at bounding box center [544, 385] width 362 height 40
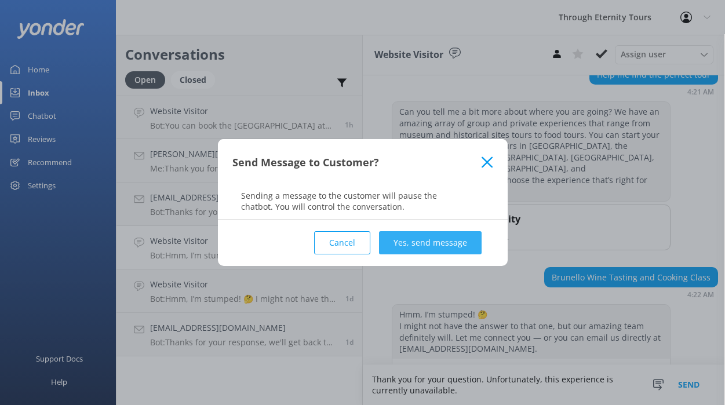
type textarea "Thank you for your question. Unfortunately, this experience is currently unavai…"
click at [433, 250] on button "Yes, send message" at bounding box center [430, 242] width 103 height 23
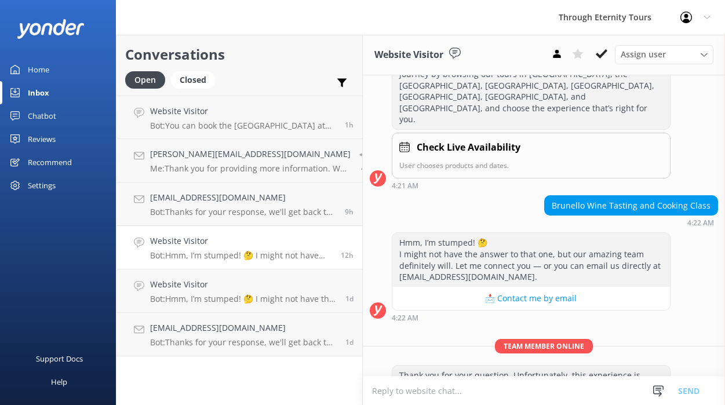
scroll to position [351, 0]
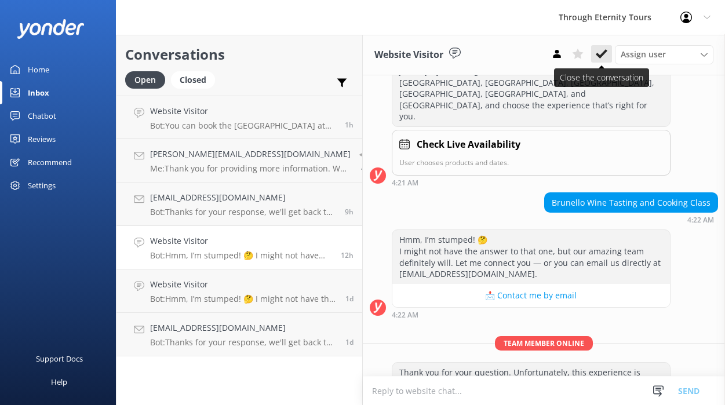
click at [602, 53] on use at bounding box center [602, 53] width 12 height 9
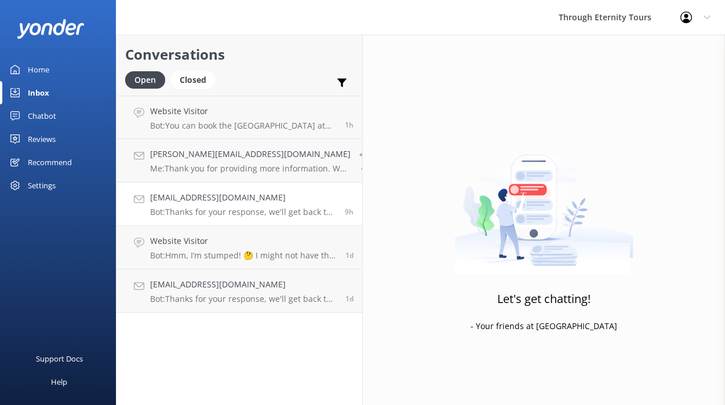
click at [255, 195] on h4 "[EMAIL_ADDRESS][DOMAIN_NAME]" at bounding box center [243, 197] width 186 height 13
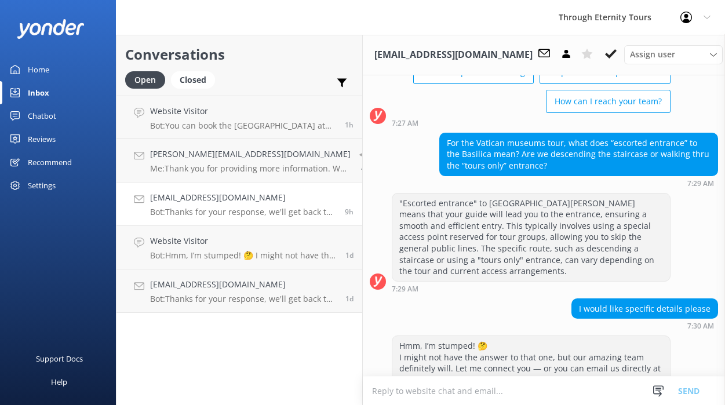
scroll to position [261, 0]
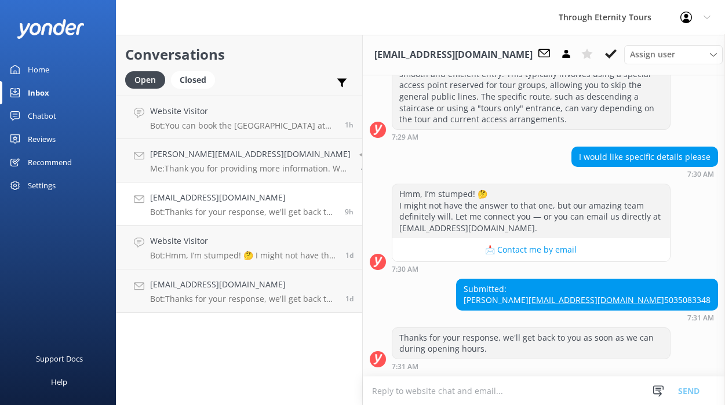
click at [646, 279] on div "Submitted: [PERSON_NAME] [PERSON_NAME][EMAIL_ADDRESS][DOMAIN_NAME] 5035083348" at bounding box center [587, 294] width 261 height 31
click at [607, 46] on button at bounding box center [610, 53] width 21 height 17
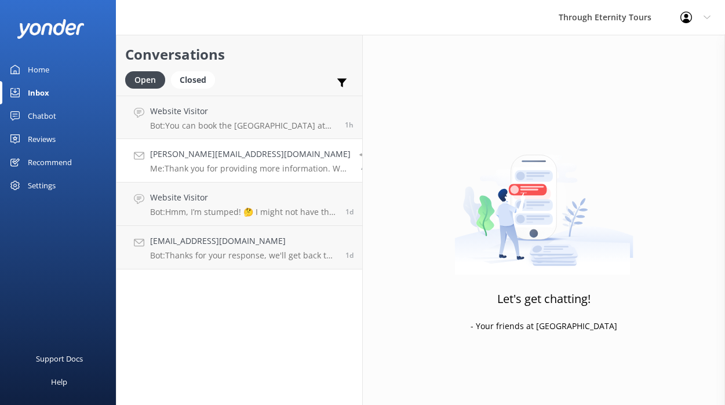
click at [239, 152] on h4 "[PERSON_NAME][EMAIL_ADDRESS][DOMAIN_NAME]" at bounding box center [250, 154] width 200 height 13
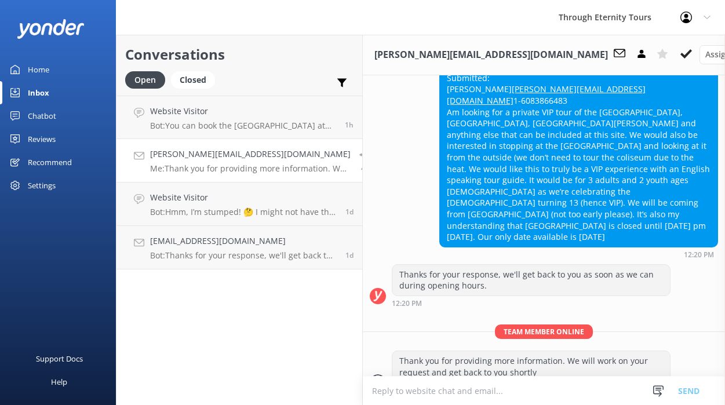
scroll to position [397, 0]
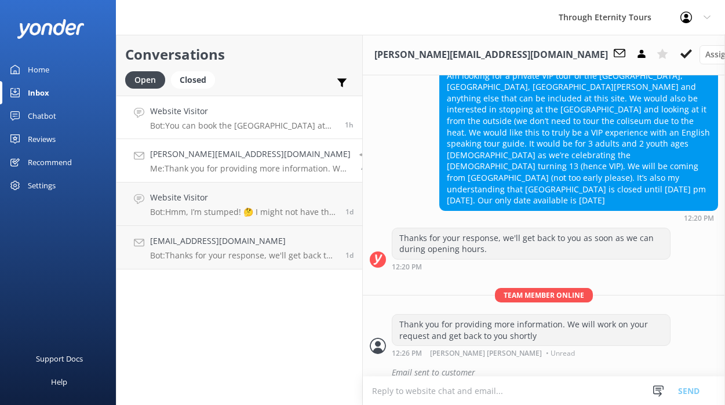
click at [273, 126] on p "Bot: You can book the Saint Mark’s Basilica at Night: Private Visit online at […" at bounding box center [243, 126] width 186 height 10
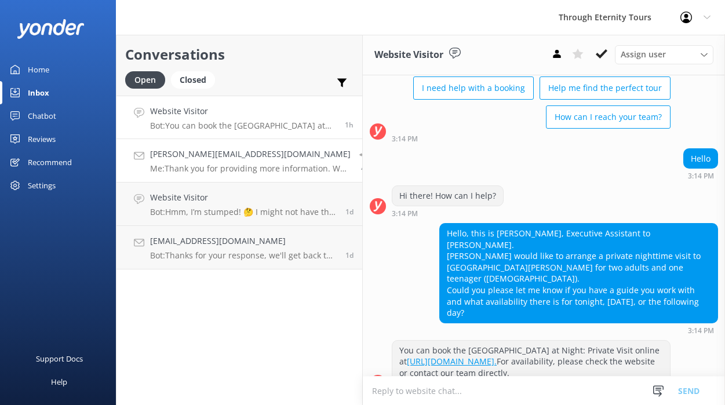
scroll to position [84, 0]
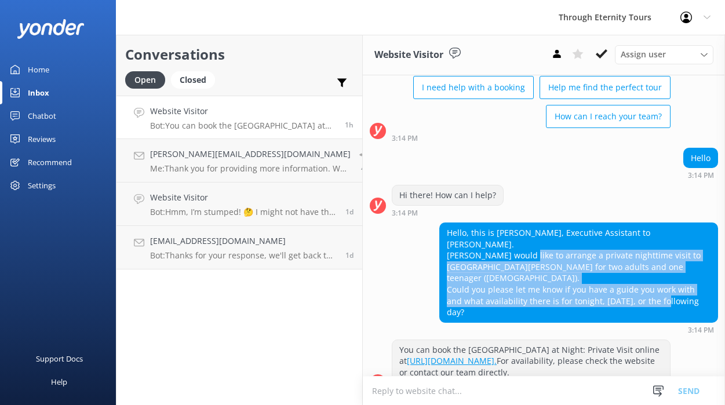
drag, startPoint x: 506, startPoint y: 246, endPoint x: 499, endPoint y: 283, distance: 37.0
click at [499, 283] on div "Hello, this is [PERSON_NAME], Executive Assistant to [PERSON_NAME]. [PERSON_NAM…" at bounding box center [578, 272] width 277 height 99
click at [494, 355] on link "[URL][DOMAIN_NAME]." at bounding box center [452, 360] width 90 height 11
click at [216, 117] on h4 "Website Visitor" at bounding box center [243, 111] width 186 height 13
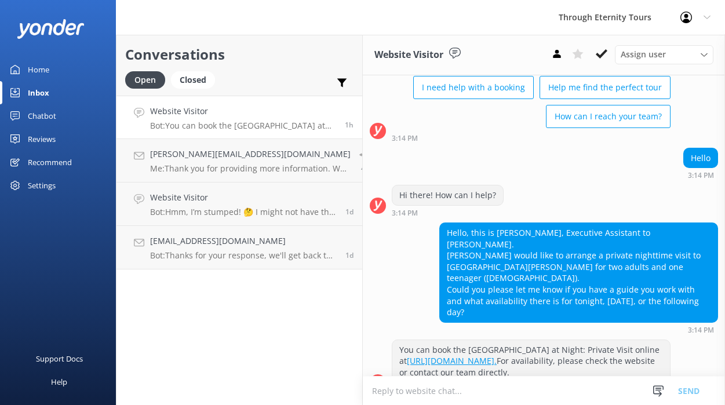
click at [469, 244] on div "Hello, this is [PERSON_NAME], Executive Assistant to [PERSON_NAME]. [PERSON_NAM…" at bounding box center [578, 272] width 277 height 99
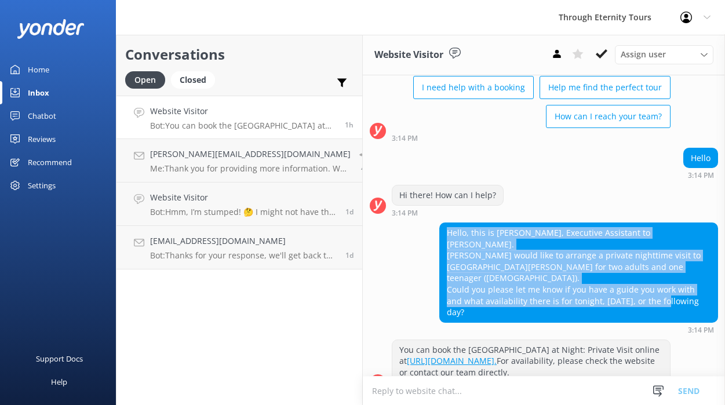
drag, startPoint x: 432, startPoint y: 232, endPoint x: 566, endPoint y: 288, distance: 145.5
click at [566, 288] on div "Hello, this is [PERSON_NAME], Executive Assistant to [PERSON_NAME]. [PERSON_NAM…" at bounding box center [578, 277] width 279 height 111
click at [208, 169] on p "Me: Thank you for providing more information. We will work on your request and …" at bounding box center [250, 168] width 200 height 10
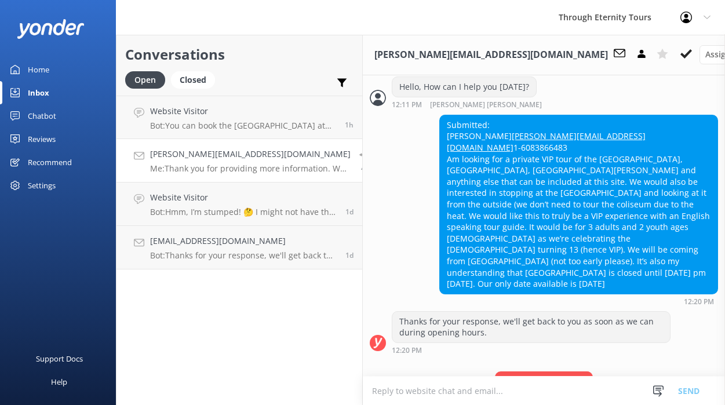
scroll to position [312, 0]
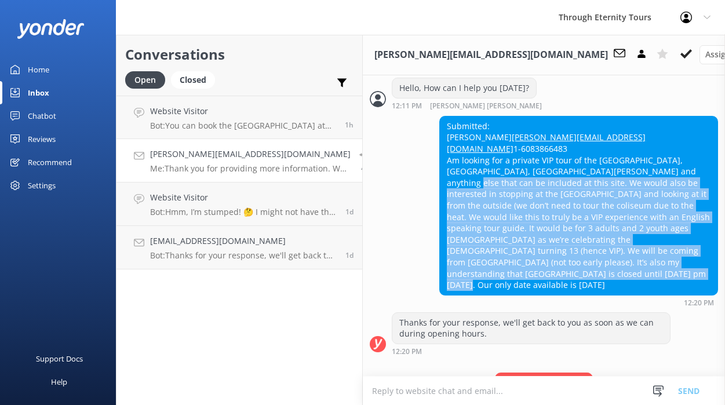
drag, startPoint x: 599, startPoint y: 180, endPoint x: 630, endPoint y: 269, distance: 94.9
click at [630, 269] on div "Submitted: [PERSON_NAME] [PERSON_NAME][EMAIL_ADDRESS][DOMAIN_NAME] 1-6083866483…" at bounding box center [578, 205] width 277 height 178
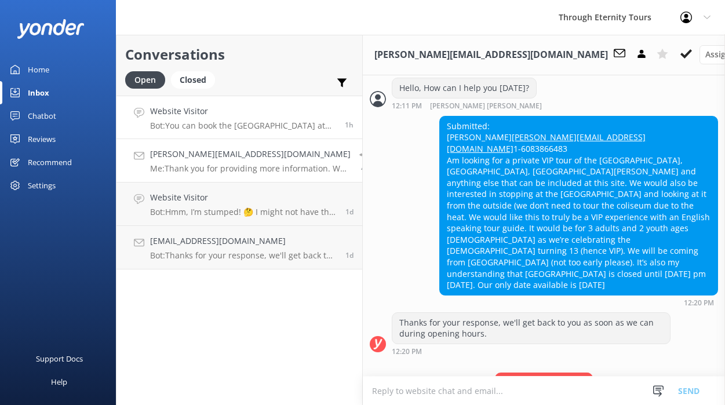
click at [247, 125] on p "Bot: You can book the Saint Mark’s Basilica at Night: Private Visit online at […" at bounding box center [243, 126] width 186 height 10
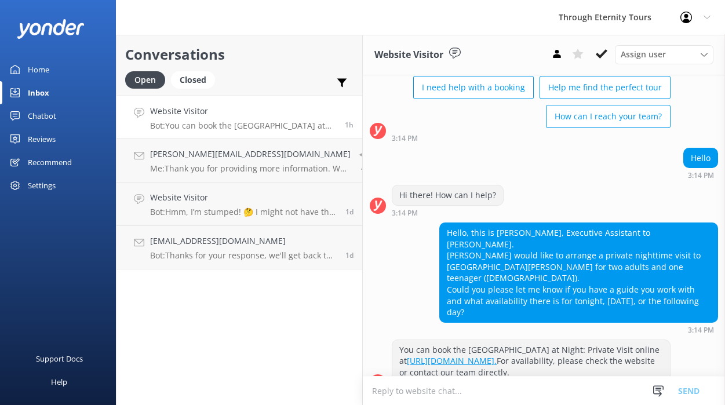
click at [251, 130] on p "Bot: You can book the Saint Mark’s Basilica at Night: Private Visit online at […" at bounding box center [243, 126] width 186 height 10
click at [250, 167] on p "Me: Thank you for providing more information. We will work on your request and …" at bounding box center [250, 168] width 200 height 10
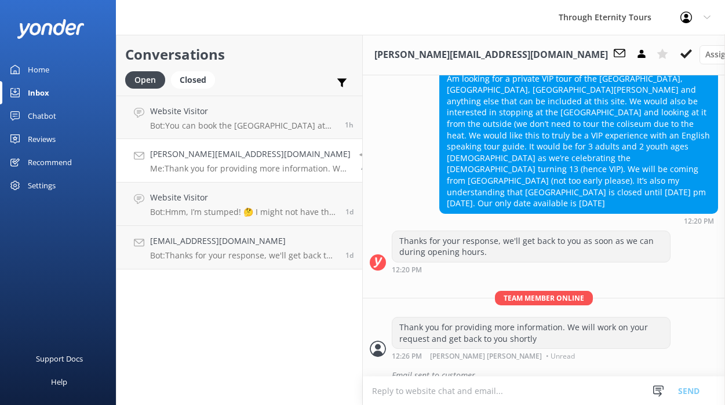
scroll to position [397, 0]
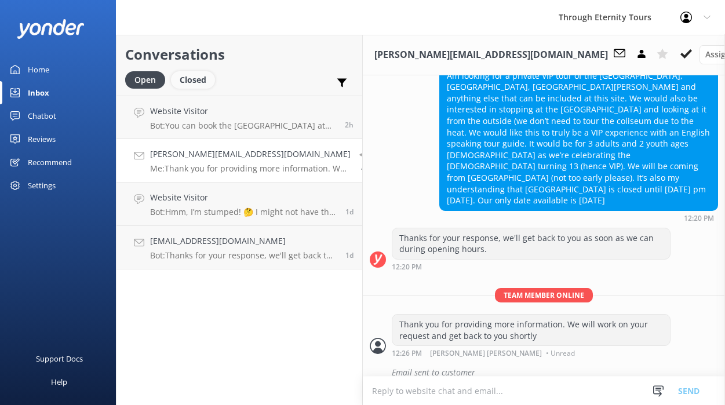
click at [196, 85] on div "Closed" at bounding box center [193, 79] width 44 height 17
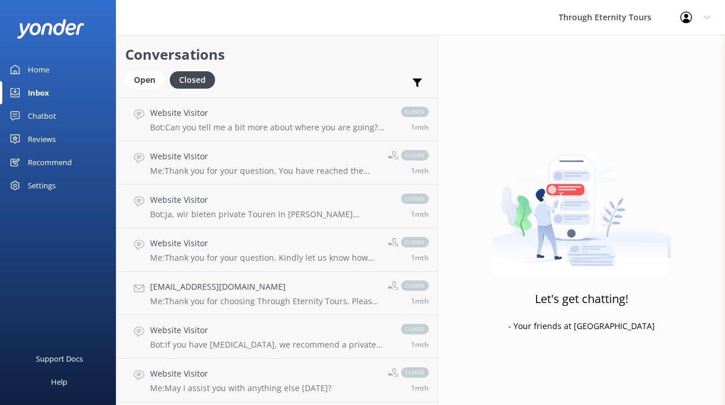
scroll to position [13990, 0]
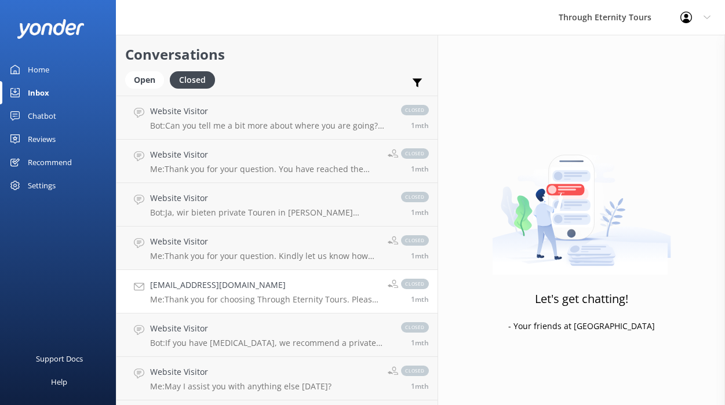
click at [207, 282] on h4 "[EMAIL_ADDRESS][DOMAIN_NAME]" at bounding box center [264, 285] width 229 height 13
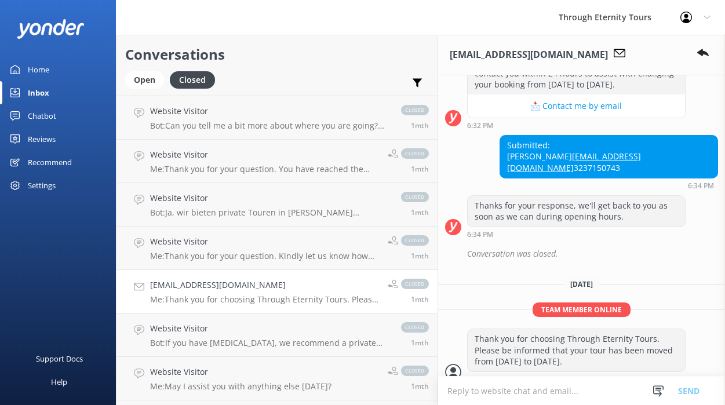
scroll to position [1151, 0]
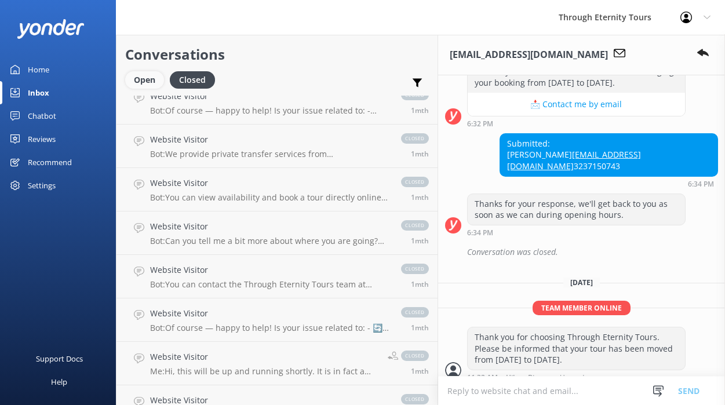
click at [140, 84] on div "Open" at bounding box center [144, 79] width 39 height 17
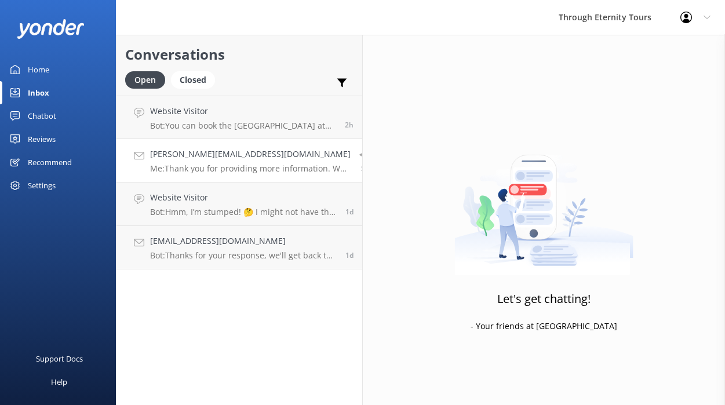
click at [250, 177] on link "[PERSON_NAME][EMAIL_ADDRESS][DOMAIN_NAME] Me: Thank you for providing more info…" at bounding box center [239, 160] width 246 height 43
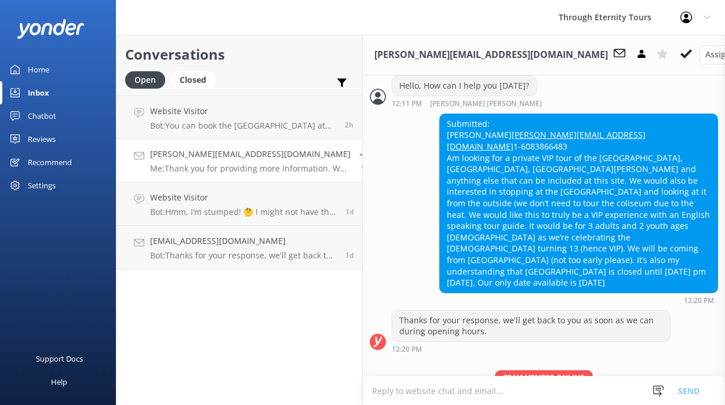
scroll to position [397, 0]
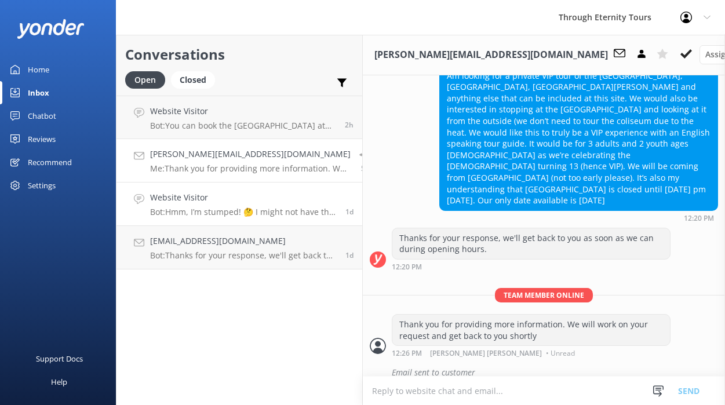
click at [186, 205] on div "Website Visitor Bot: Hmm, I’m stumped! 🤔 I might not have the answer to that on…" at bounding box center [243, 203] width 187 height 25
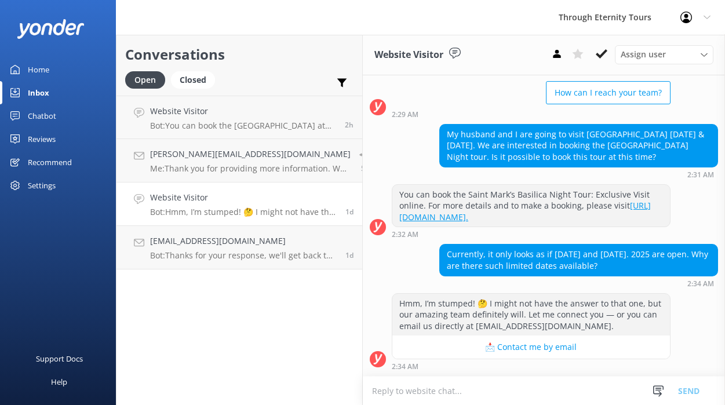
scroll to position [119, 0]
click at [250, 196] on h4 "Website Visitor" at bounding box center [243, 197] width 187 height 13
click at [216, 123] on p "Bot: You can book the Saint Mark’s Basilica at Night: Private Visit online at […" at bounding box center [243, 126] width 186 height 10
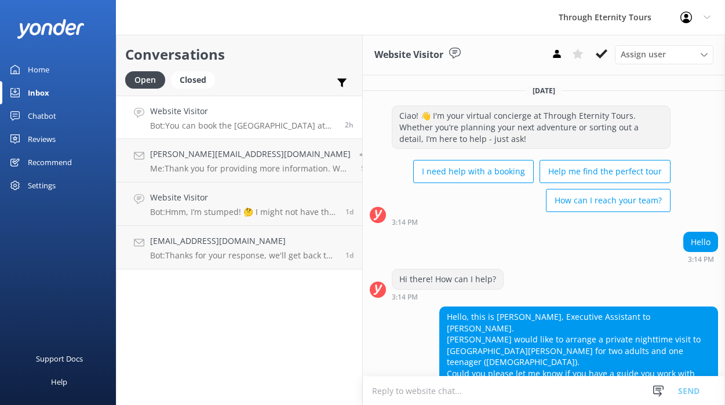
scroll to position [84, 0]
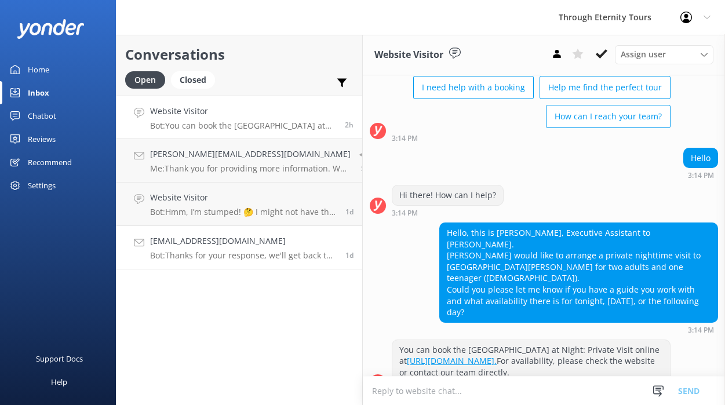
click at [229, 258] on p "Bot: Thanks for your response, we'll get back to you as soon as we can during o…" at bounding box center [243, 255] width 187 height 10
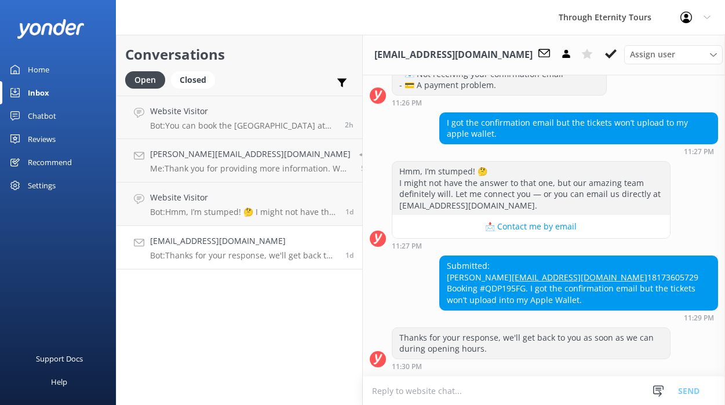
scroll to position [250, 0]
click at [193, 149] on h4 "[PERSON_NAME][EMAIL_ADDRESS][DOMAIN_NAME]" at bounding box center [250, 154] width 200 height 13
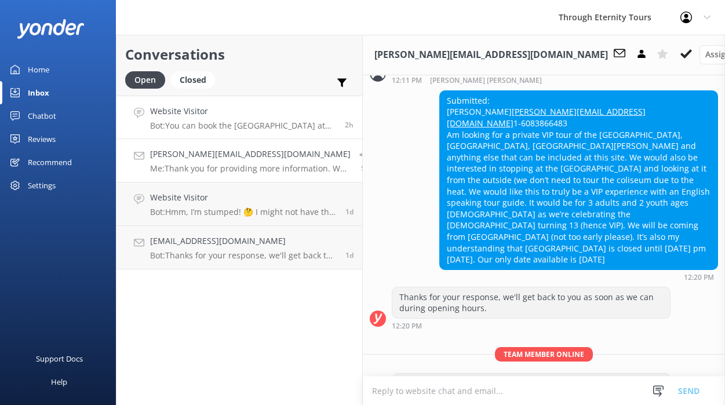
click at [223, 125] on p "Bot: You can book the Saint Mark’s Basilica at Night: Private Visit online at […" at bounding box center [243, 126] width 186 height 10
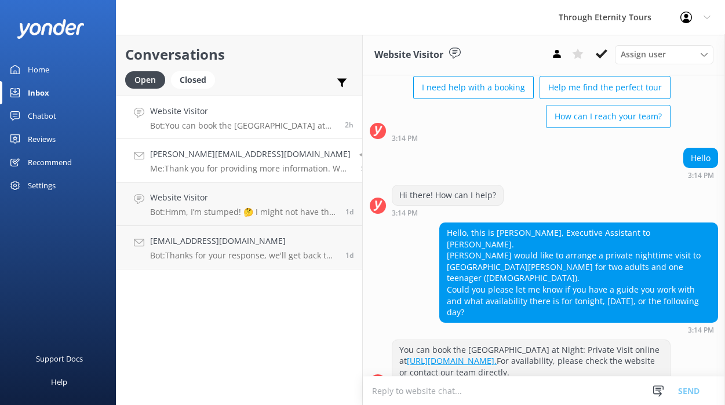
click at [198, 161] on div "[PERSON_NAME][EMAIL_ADDRESS][DOMAIN_NAME] Me: Thank you for providing more info…" at bounding box center [250, 160] width 200 height 25
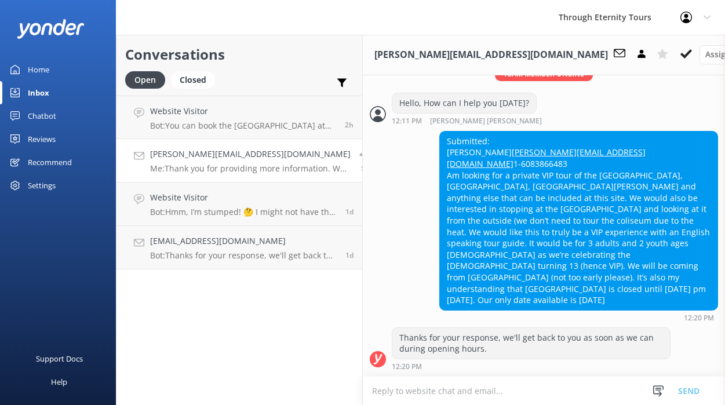
scroll to position [297, 0]
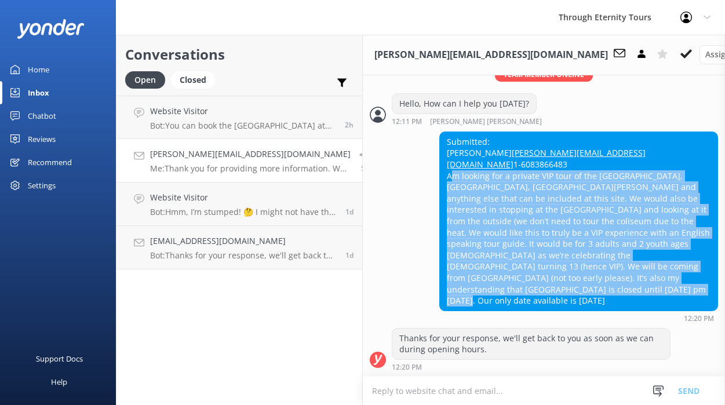
drag, startPoint x: 436, startPoint y: 188, endPoint x: 577, endPoint y: 288, distance: 172.5
click at [577, 288] on div "Submitted: [PERSON_NAME] [PERSON_NAME][EMAIL_ADDRESS][DOMAIN_NAME] 1-6083866483…" at bounding box center [578, 221] width 277 height 178
click at [569, 296] on div "Submitted: [PERSON_NAME] [PERSON_NAME][EMAIL_ADDRESS][DOMAIN_NAME] 1-6083866483…" at bounding box center [578, 221] width 277 height 178
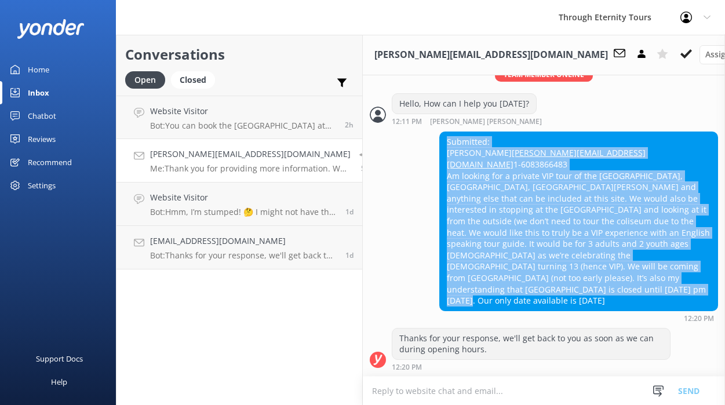
drag, startPoint x: 539, startPoint y: 293, endPoint x: 428, endPoint y: 140, distance: 189.2
click at [440, 140] on div "Submitted: [PERSON_NAME] [PERSON_NAME][EMAIL_ADDRESS][DOMAIN_NAME] 1-6083866483…" at bounding box center [578, 221] width 277 height 178
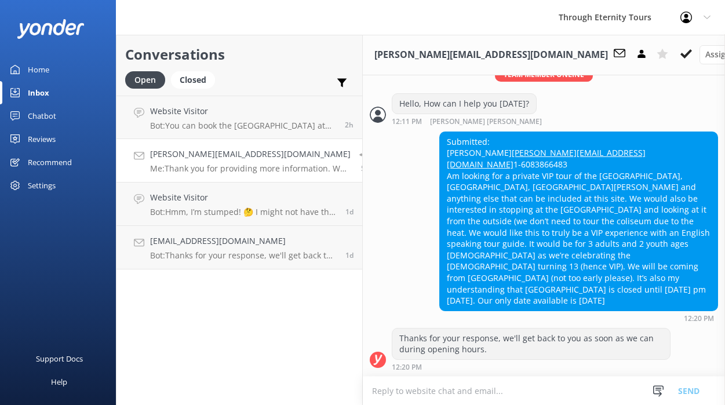
click at [496, 177] on div "Submitted: [PERSON_NAME] [PERSON_NAME][EMAIL_ADDRESS][DOMAIN_NAME] 1-6083866483…" at bounding box center [578, 221] width 277 height 178
click at [463, 173] on div "Submitted: [PERSON_NAME] [PERSON_NAME][EMAIL_ADDRESS][DOMAIN_NAME] 1-6083866483…" at bounding box center [578, 221] width 277 height 178
click at [504, 173] on div "Submitted: [PERSON_NAME] [PERSON_NAME][EMAIL_ADDRESS][DOMAIN_NAME] 1-6083866483…" at bounding box center [578, 221] width 277 height 178
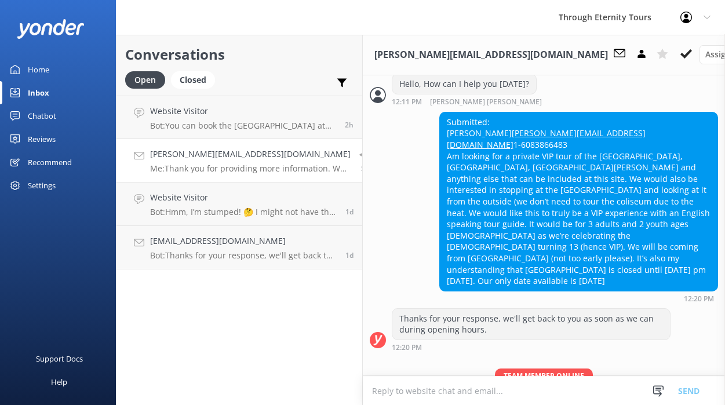
scroll to position [317, 0]
